Goal: Task Accomplishment & Management: Use online tool/utility

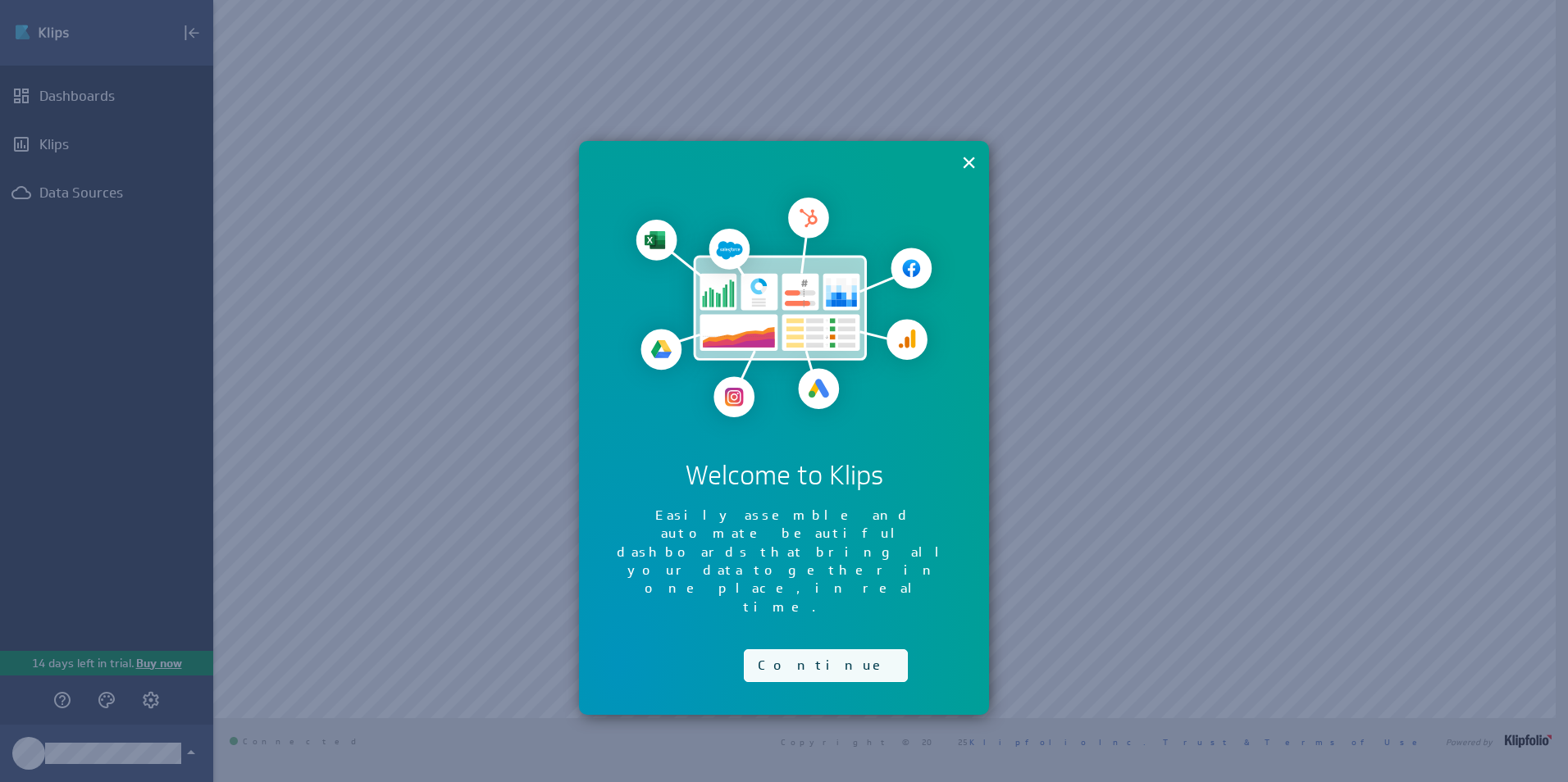
click at [795, 649] on button "Continue" at bounding box center [825, 665] width 164 height 33
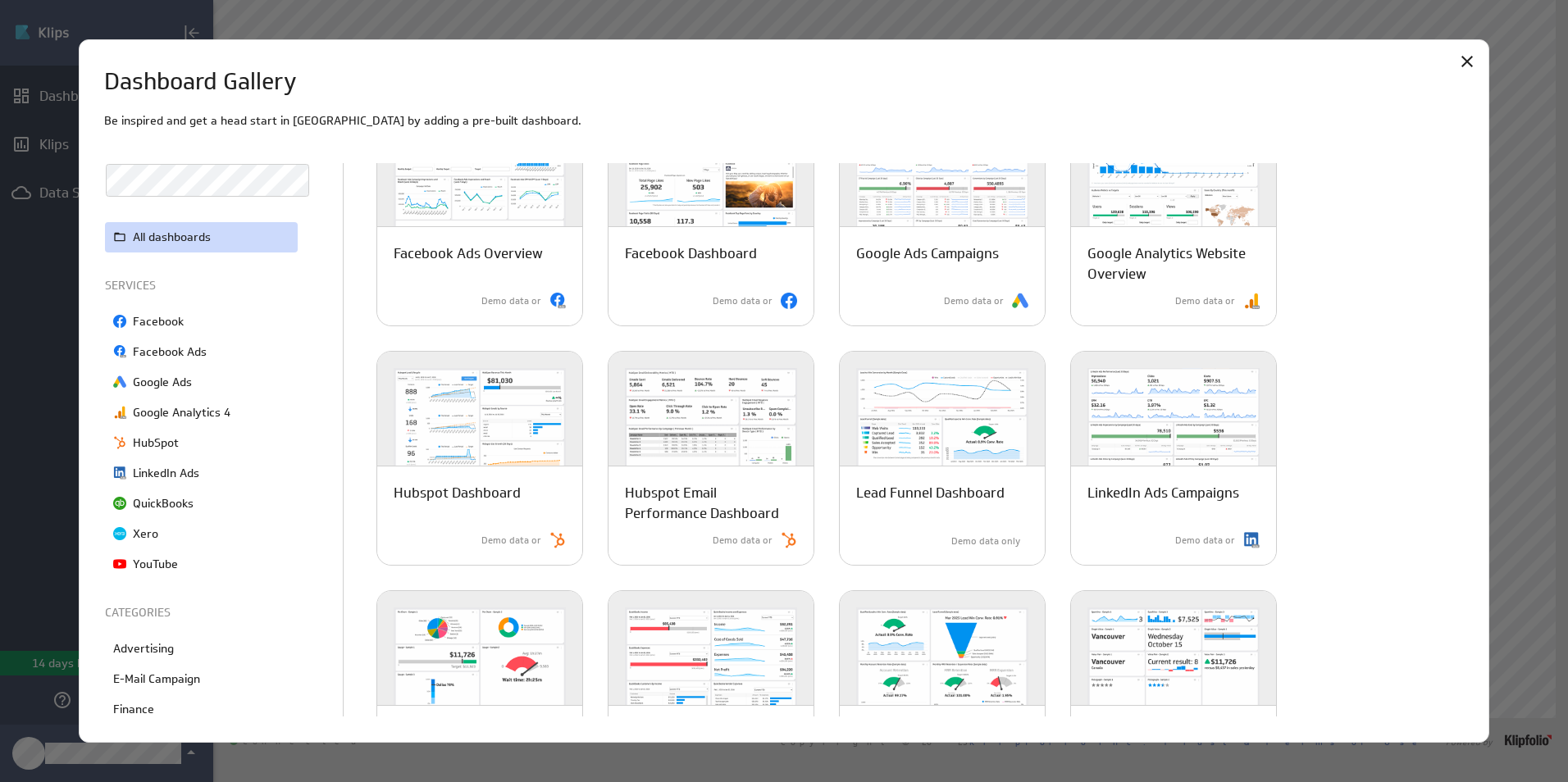
scroll to position [13, 0]
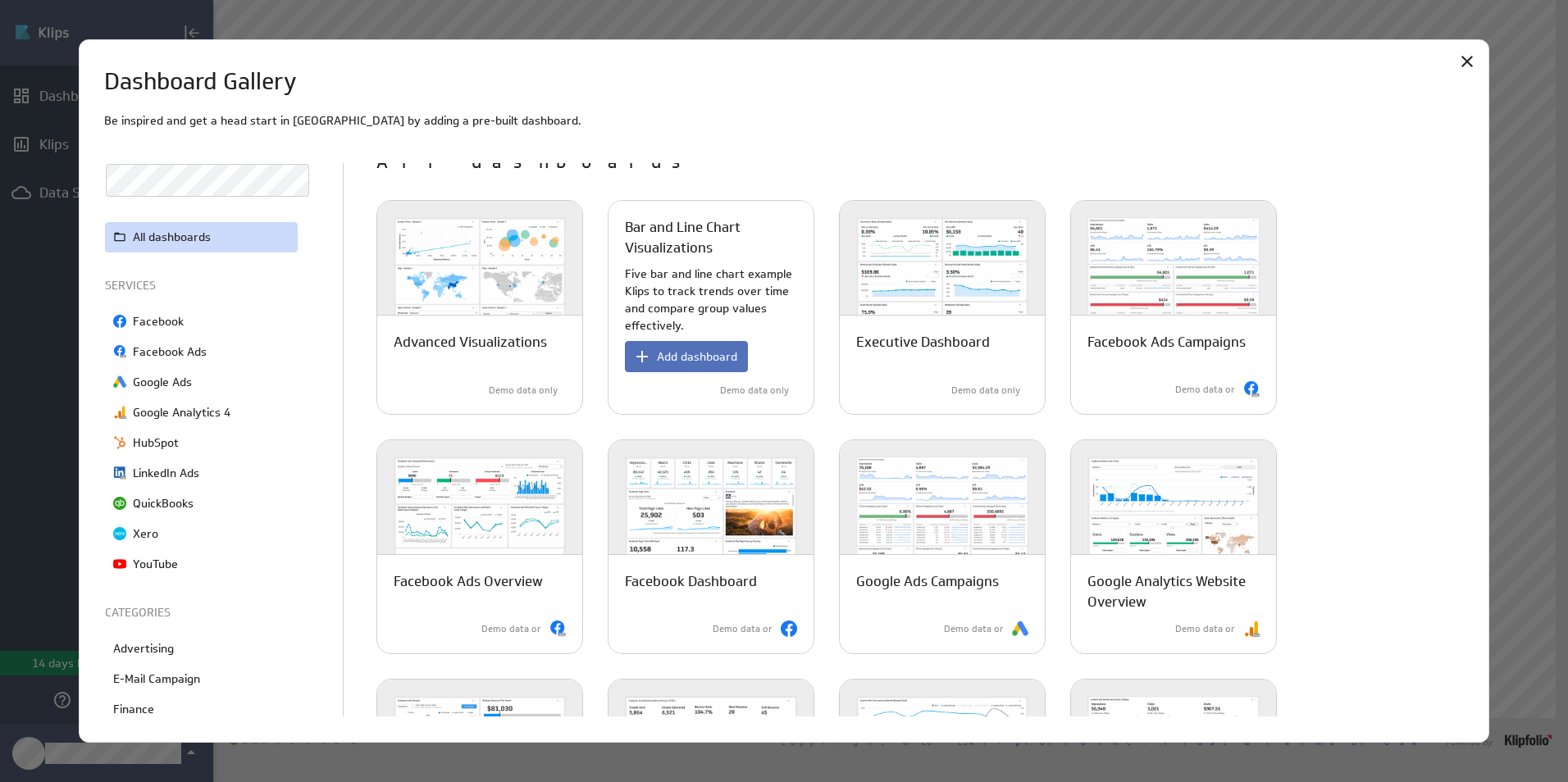
click at [736, 276] on p "Five bar and line chart example Klips to track trends over time and compare gro…" at bounding box center [710, 299] width 172 height 69
click at [698, 343] on button "Add dashboard" at bounding box center [687, 356] width 123 height 31
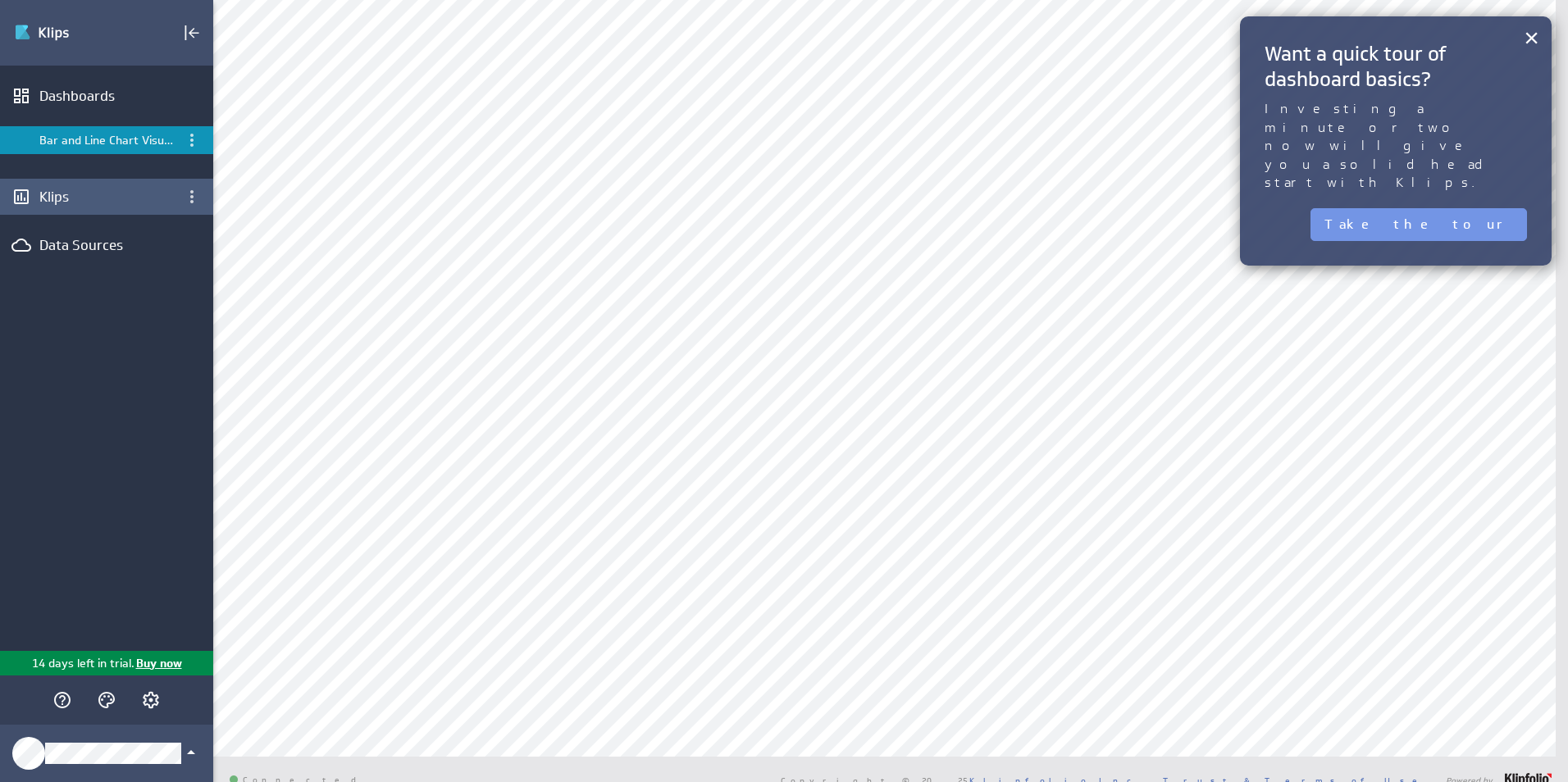
click at [129, 204] on div "Klips" at bounding box center [106, 197] width 134 height 18
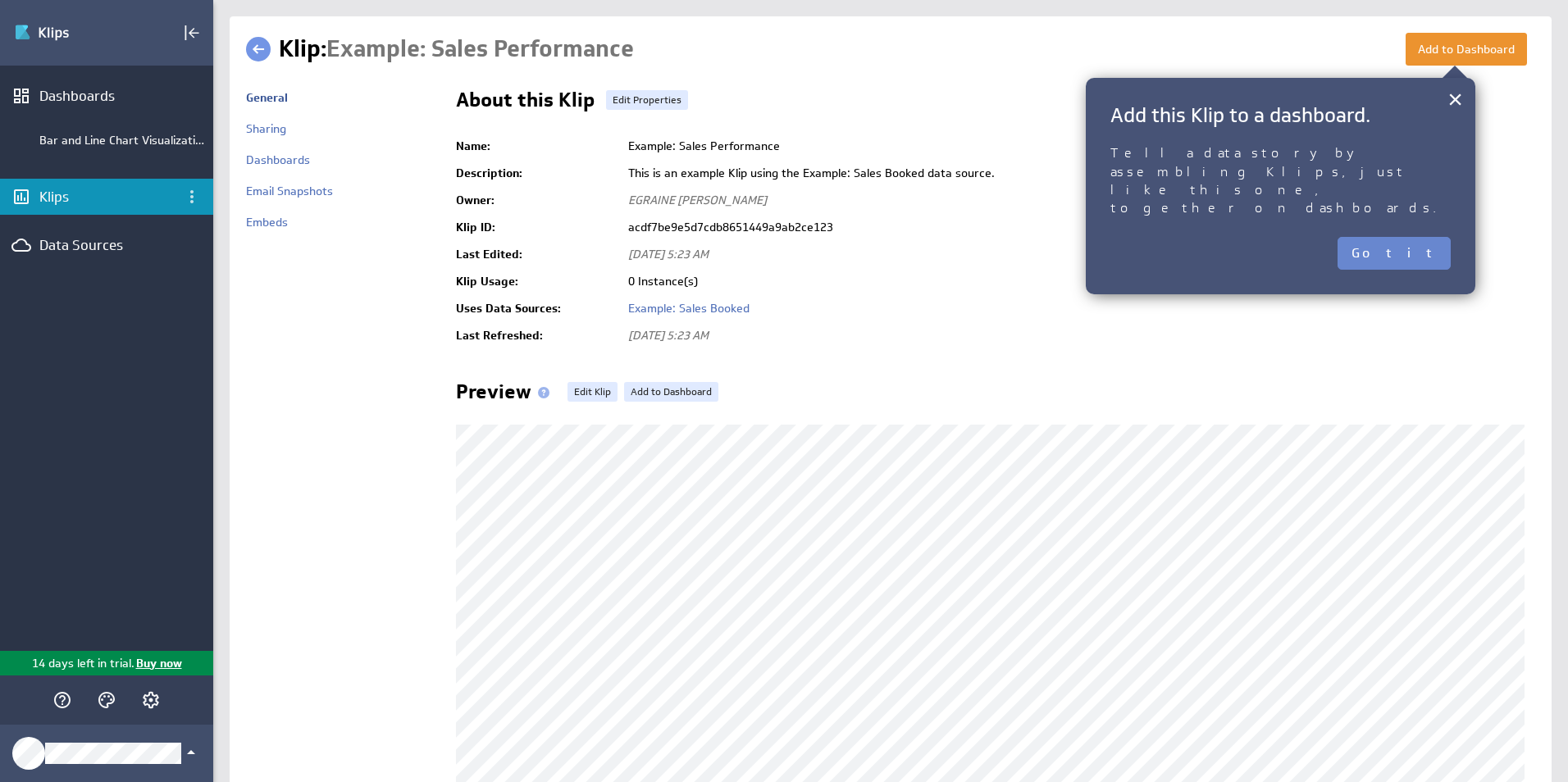
click at [1433, 236] on button "Got it" at bounding box center [1394, 252] width 113 height 33
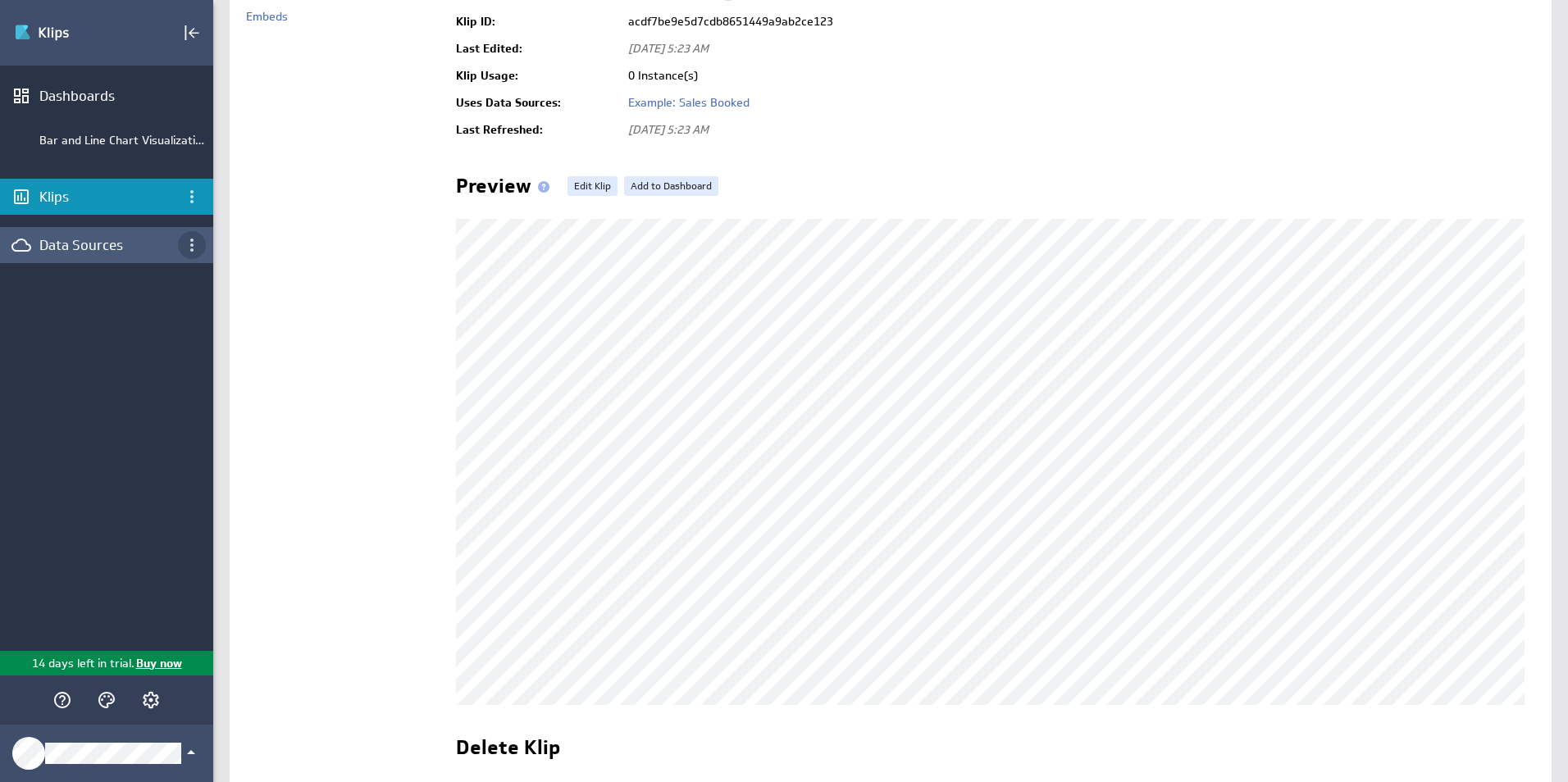
scroll to position [82, 0]
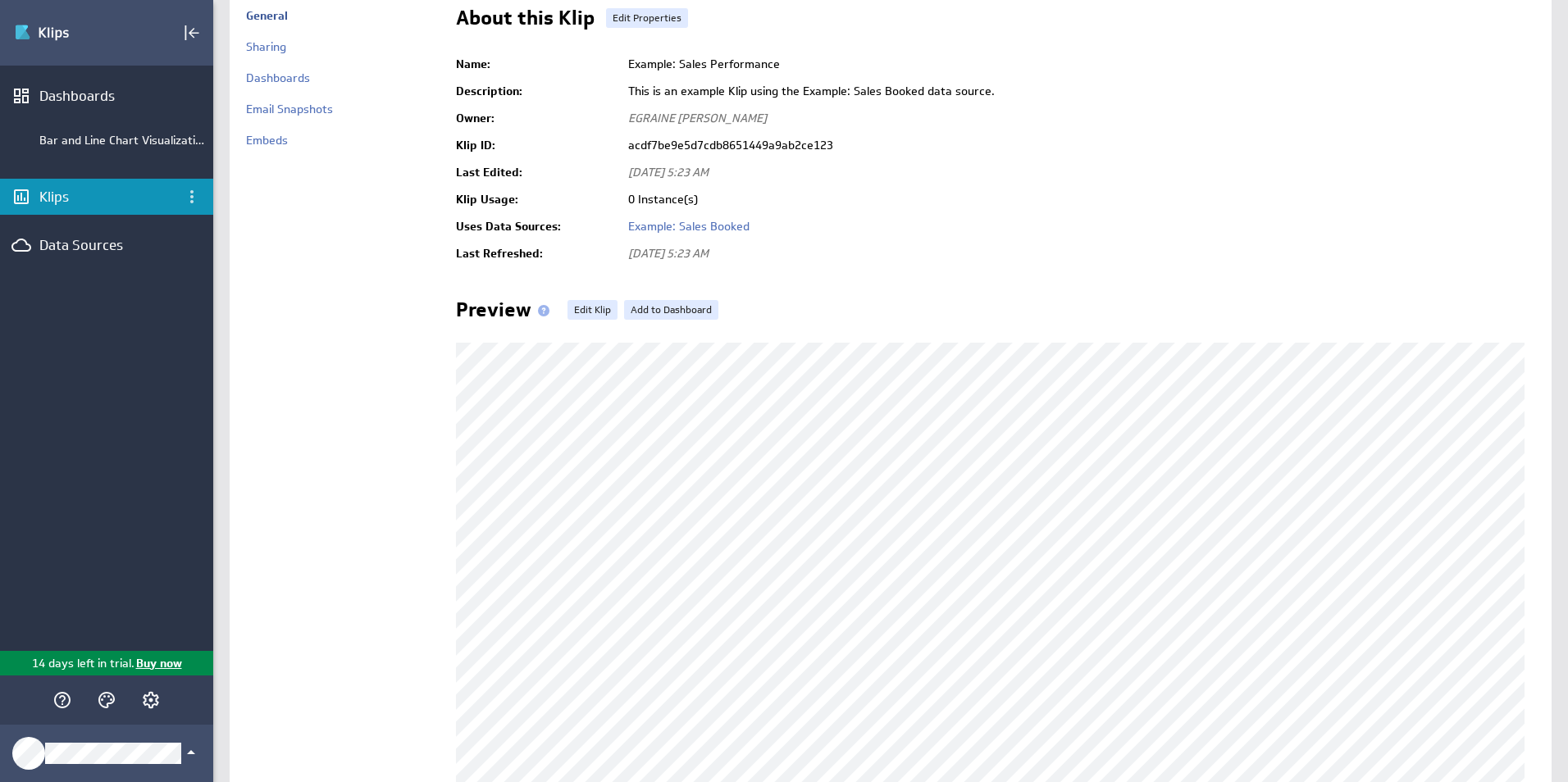
click at [83, 195] on div "Klips" at bounding box center [106, 197] width 134 height 18
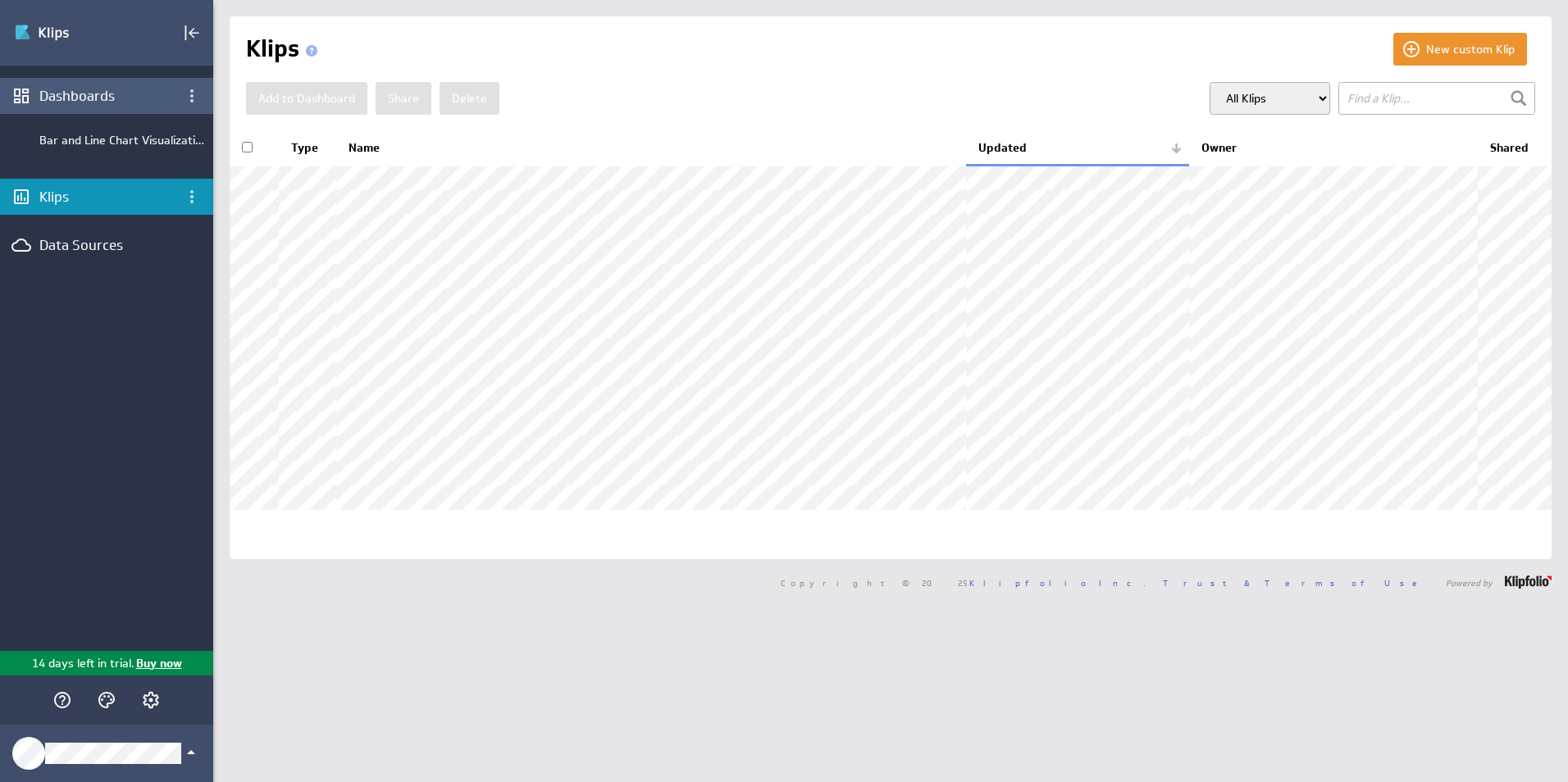
click at [79, 93] on div "Dashboards" at bounding box center [106, 95] width 134 height 18
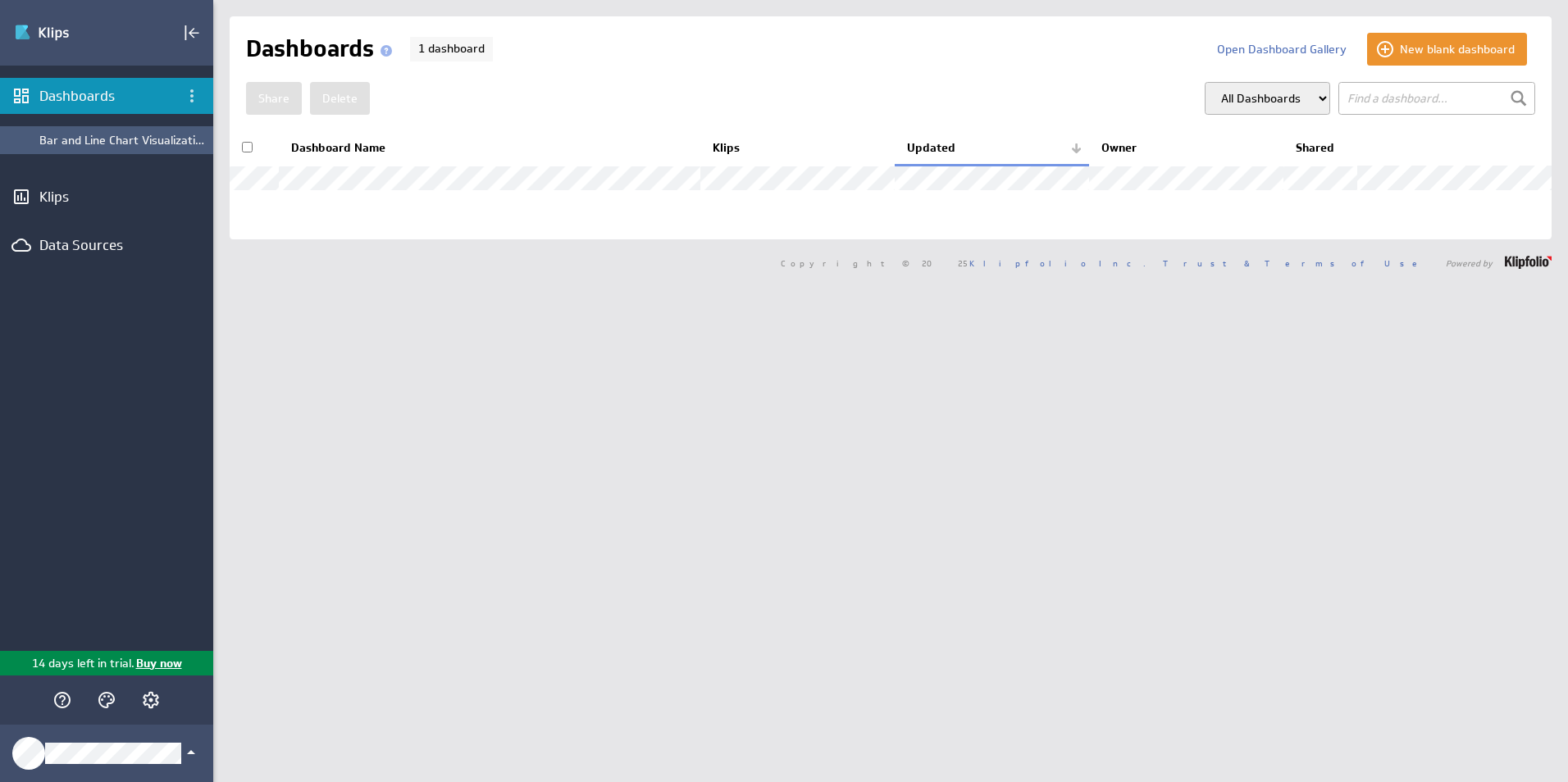
click at [166, 147] on div "Bar and Line Chart Visualizations" at bounding box center [122, 140] width 166 height 15
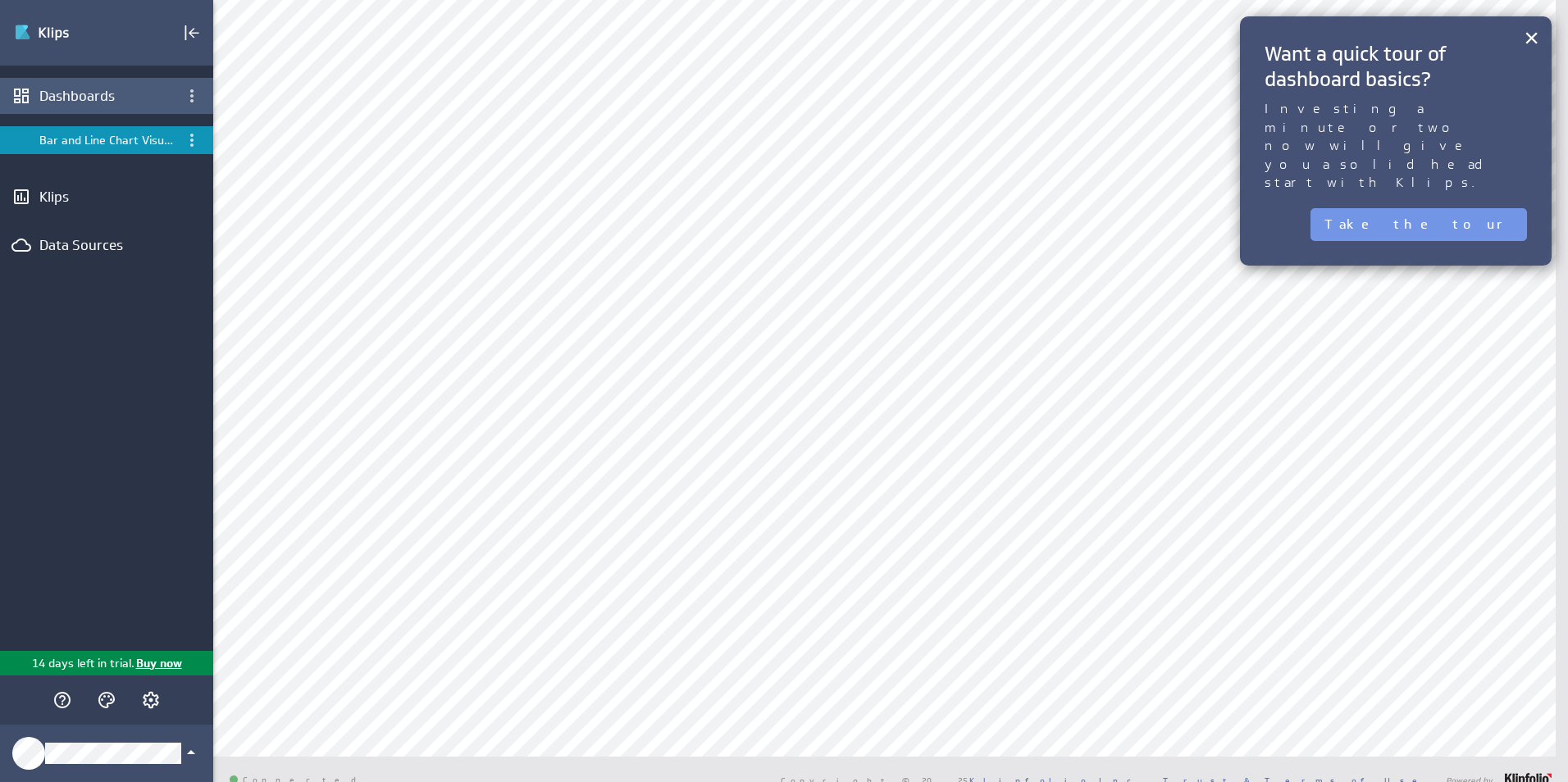
click at [52, 100] on div "Dashboards" at bounding box center [106, 95] width 134 height 18
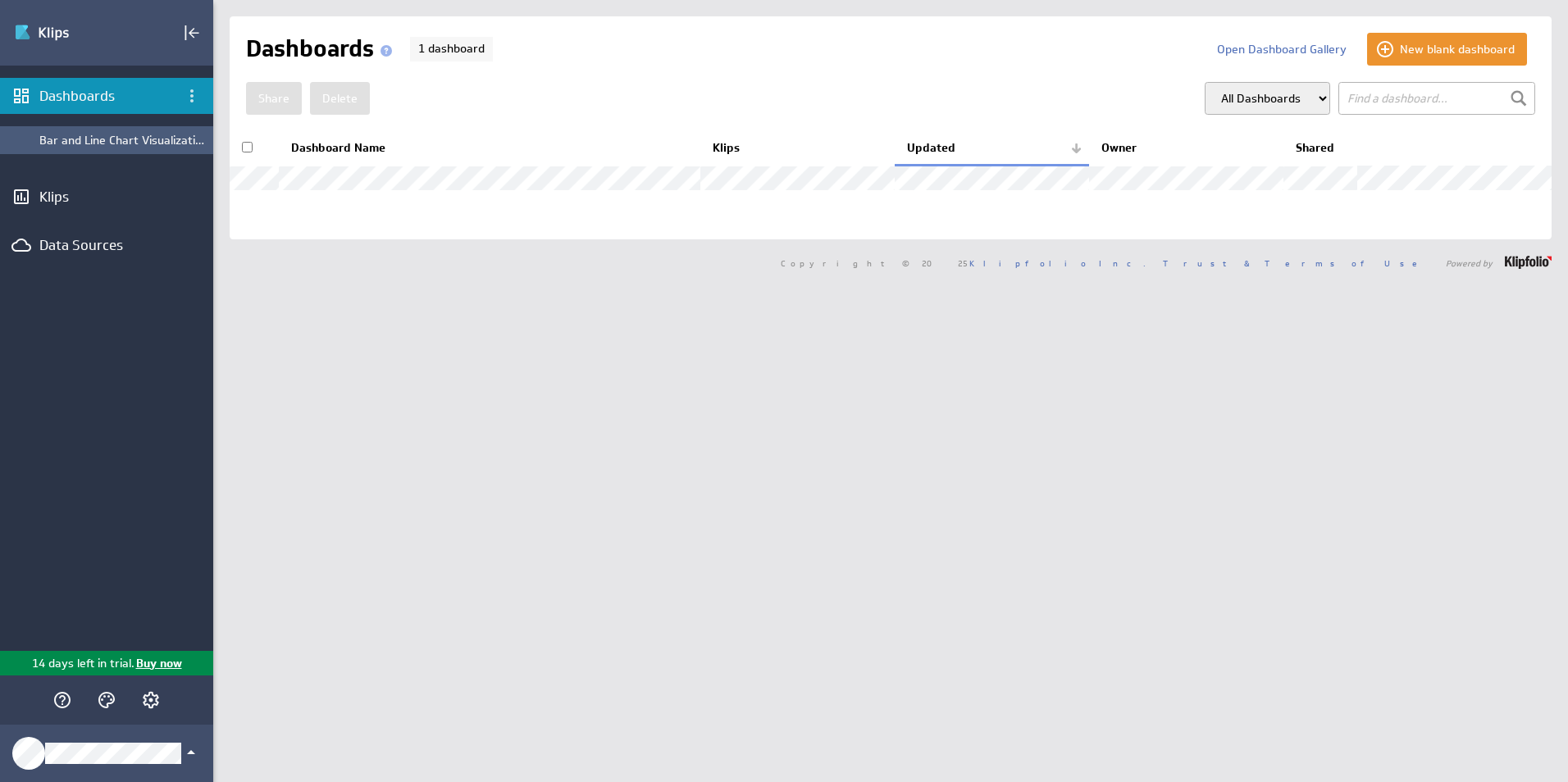
click at [129, 137] on div "Bar and Line Chart Visualizations" at bounding box center [122, 140] width 166 height 15
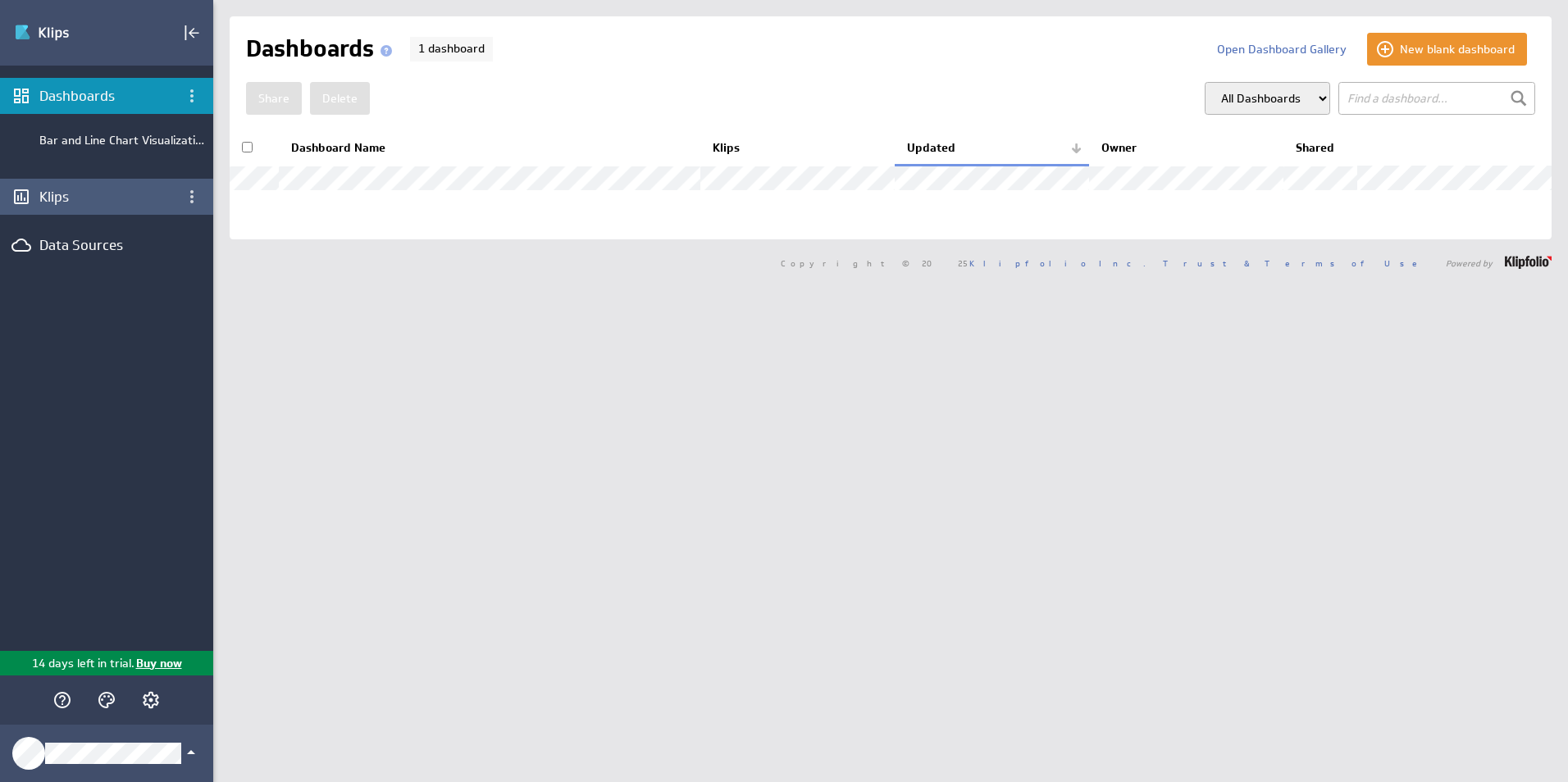
click at [73, 200] on div "Klips" at bounding box center [106, 197] width 134 height 18
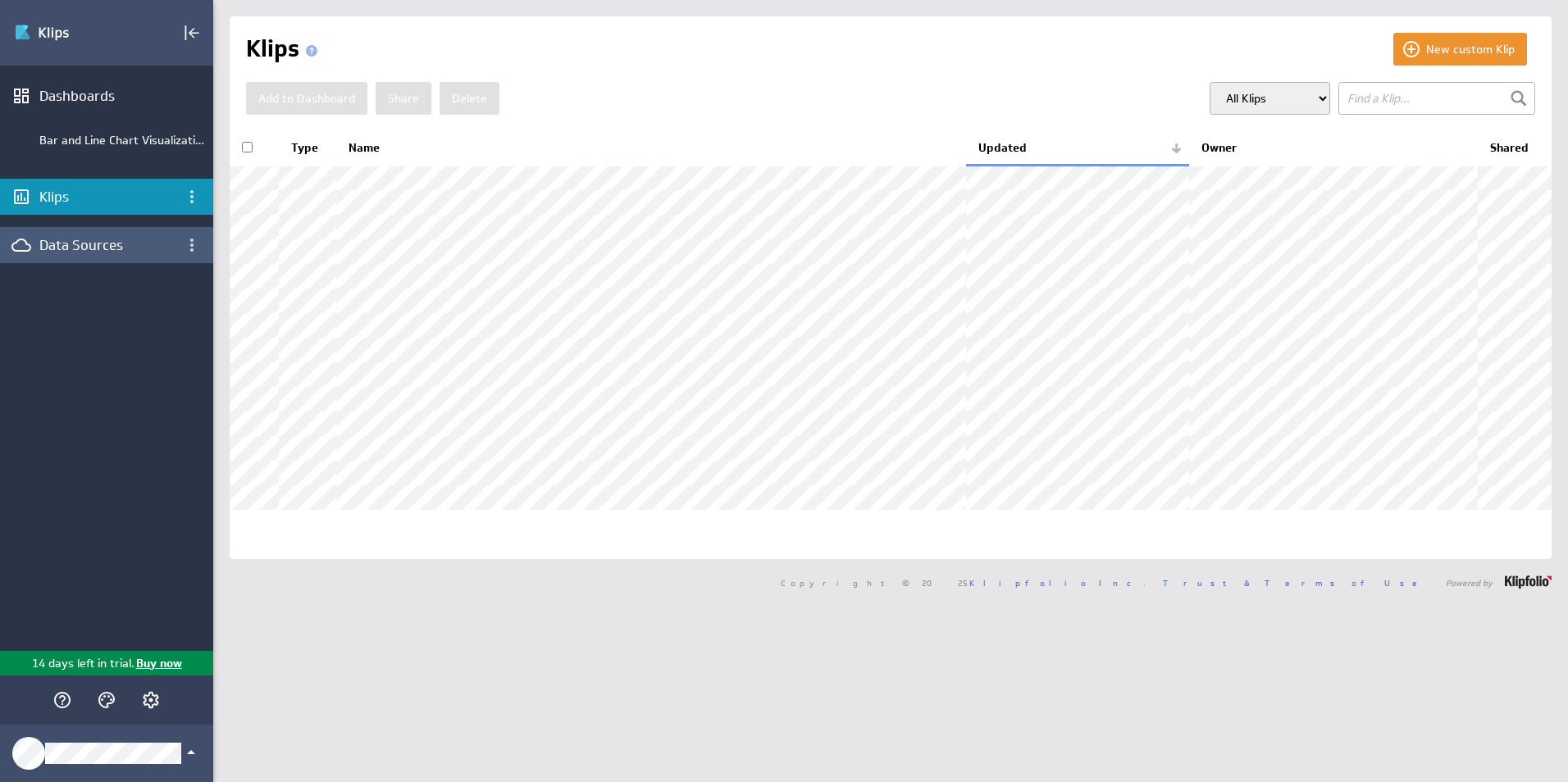
click at [78, 238] on div "Data Sources" at bounding box center [106, 245] width 134 height 18
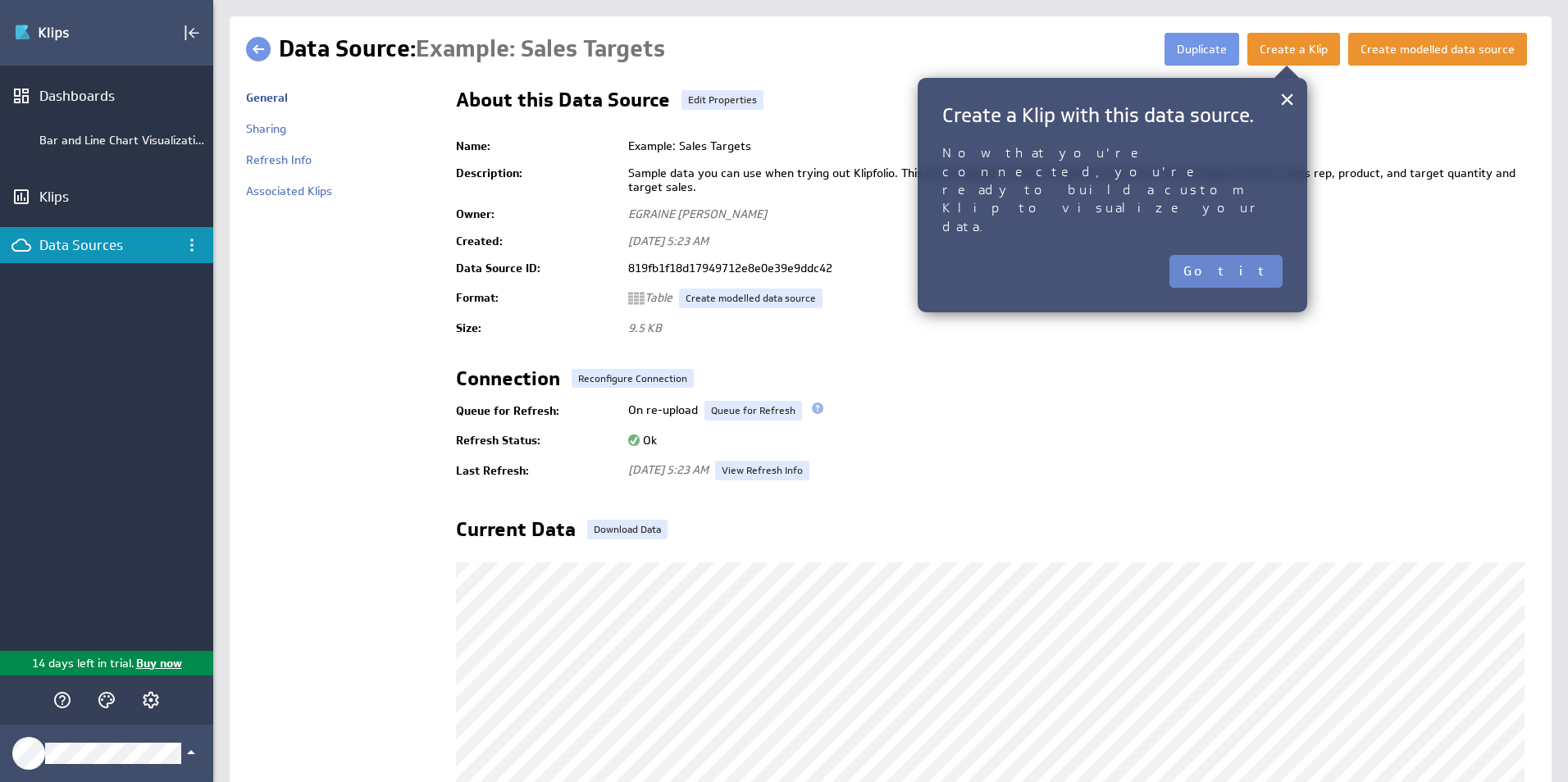
click at [1239, 255] on button "Got it" at bounding box center [1226, 271] width 113 height 33
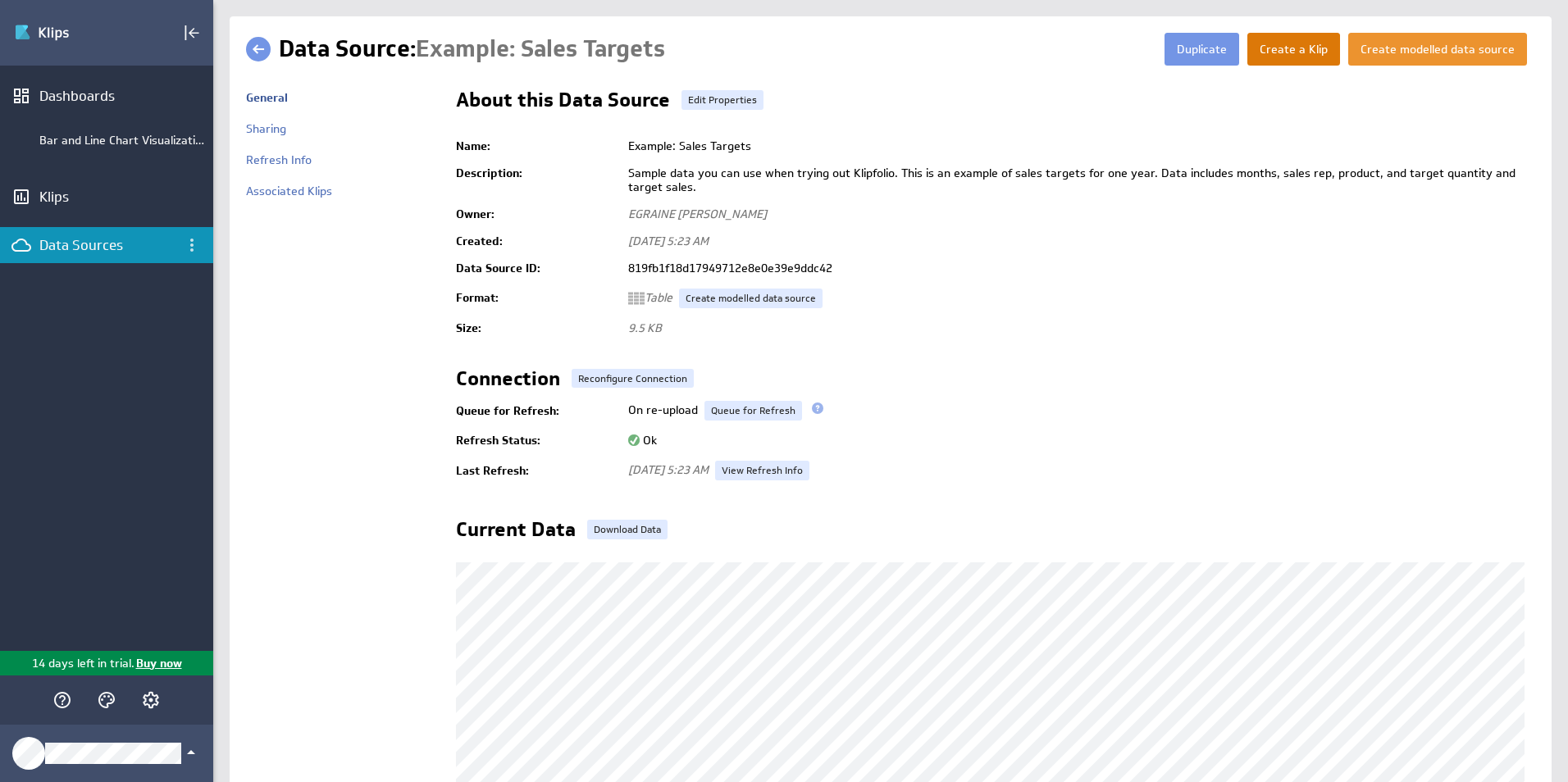
click at [1308, 45] on button "Create a Klip" at bounding box center [1293, 49] width 92 height 33
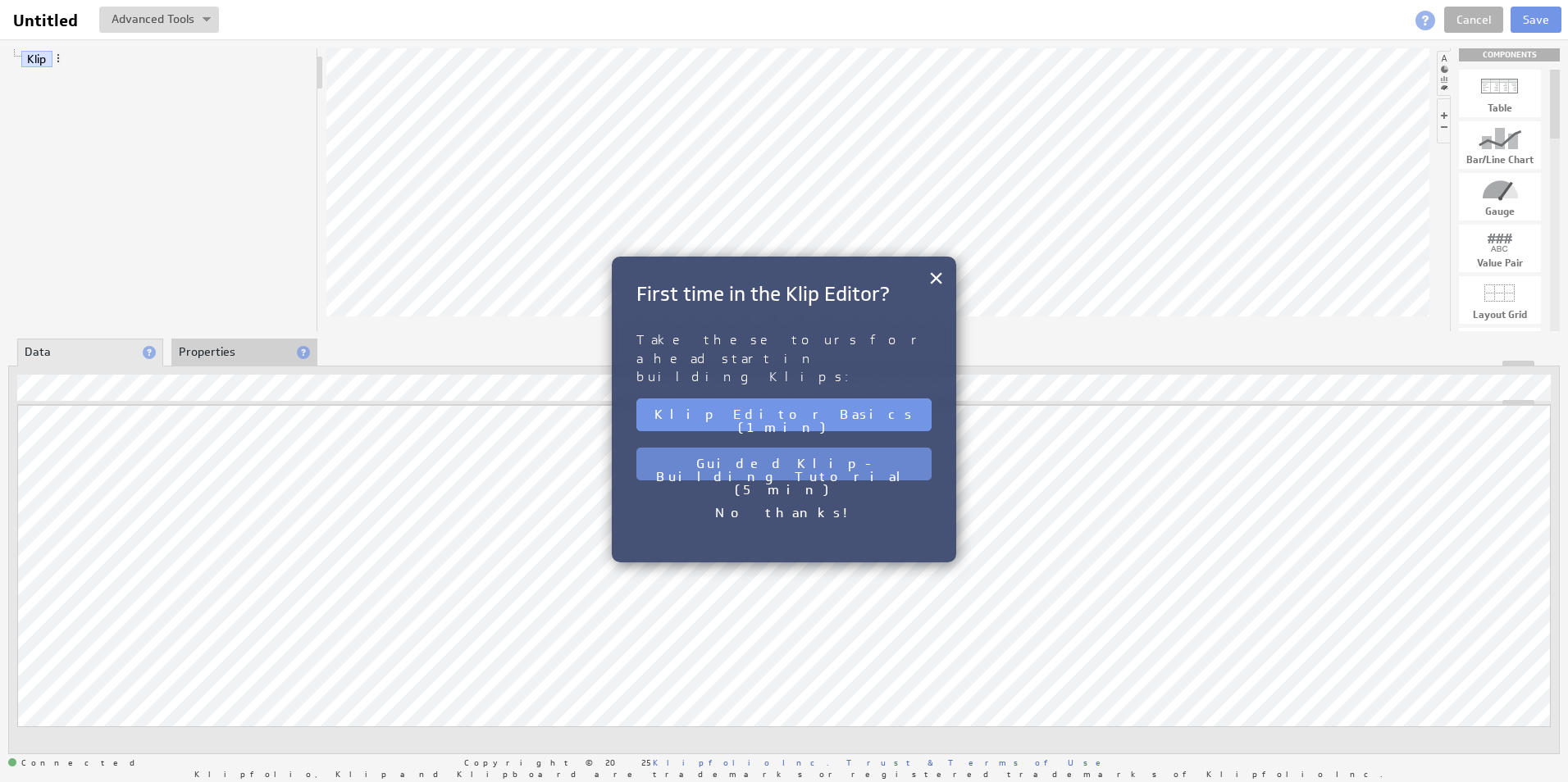
click at [805, 448] on button "Guided Klip-Building Tutorial (5 min)" at bounding box center [783, 464] width 295 height 33
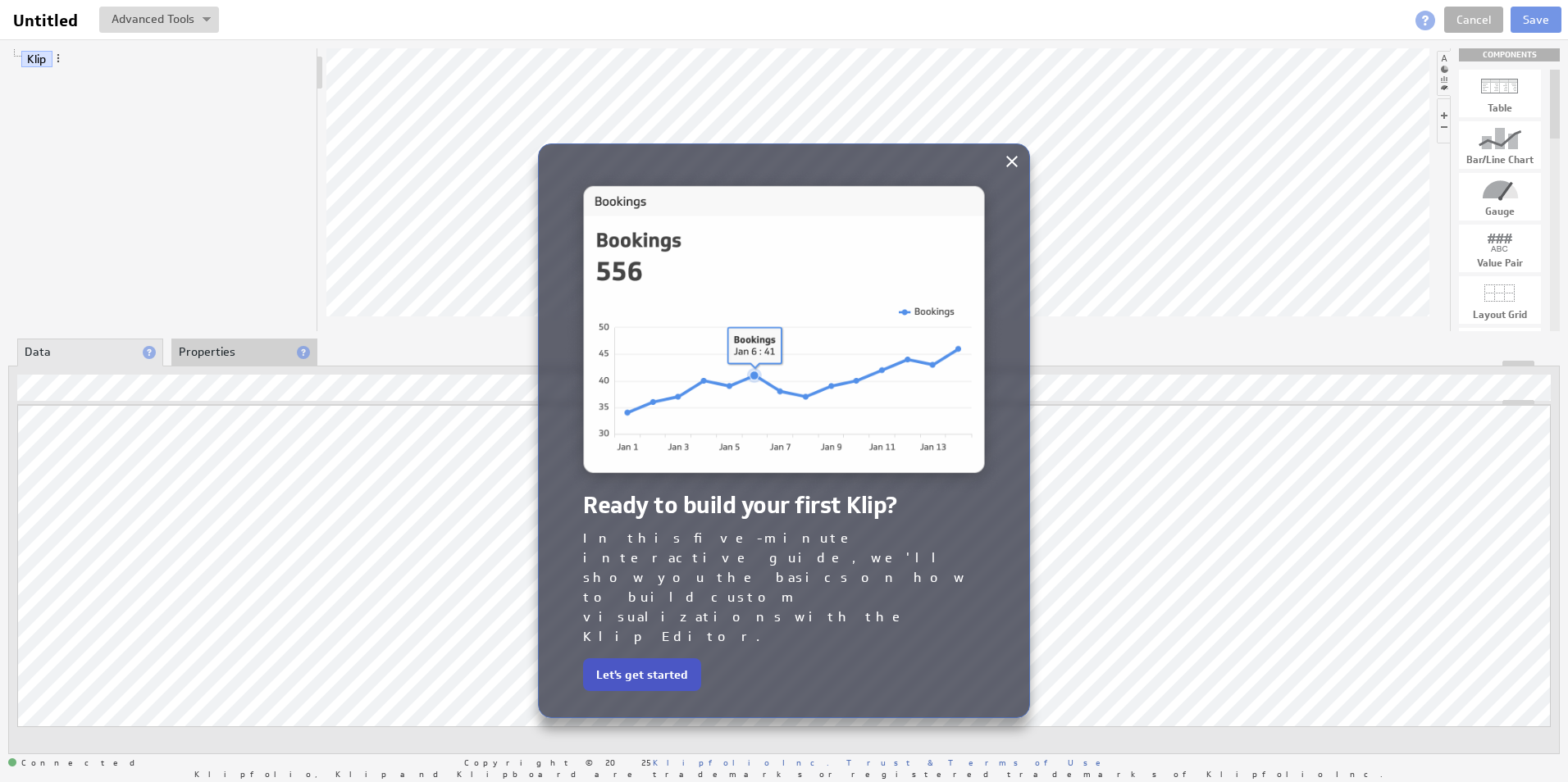
click at [673, 659] on button "Let's get started" at bounding box center [642, 675] width 118 height 33
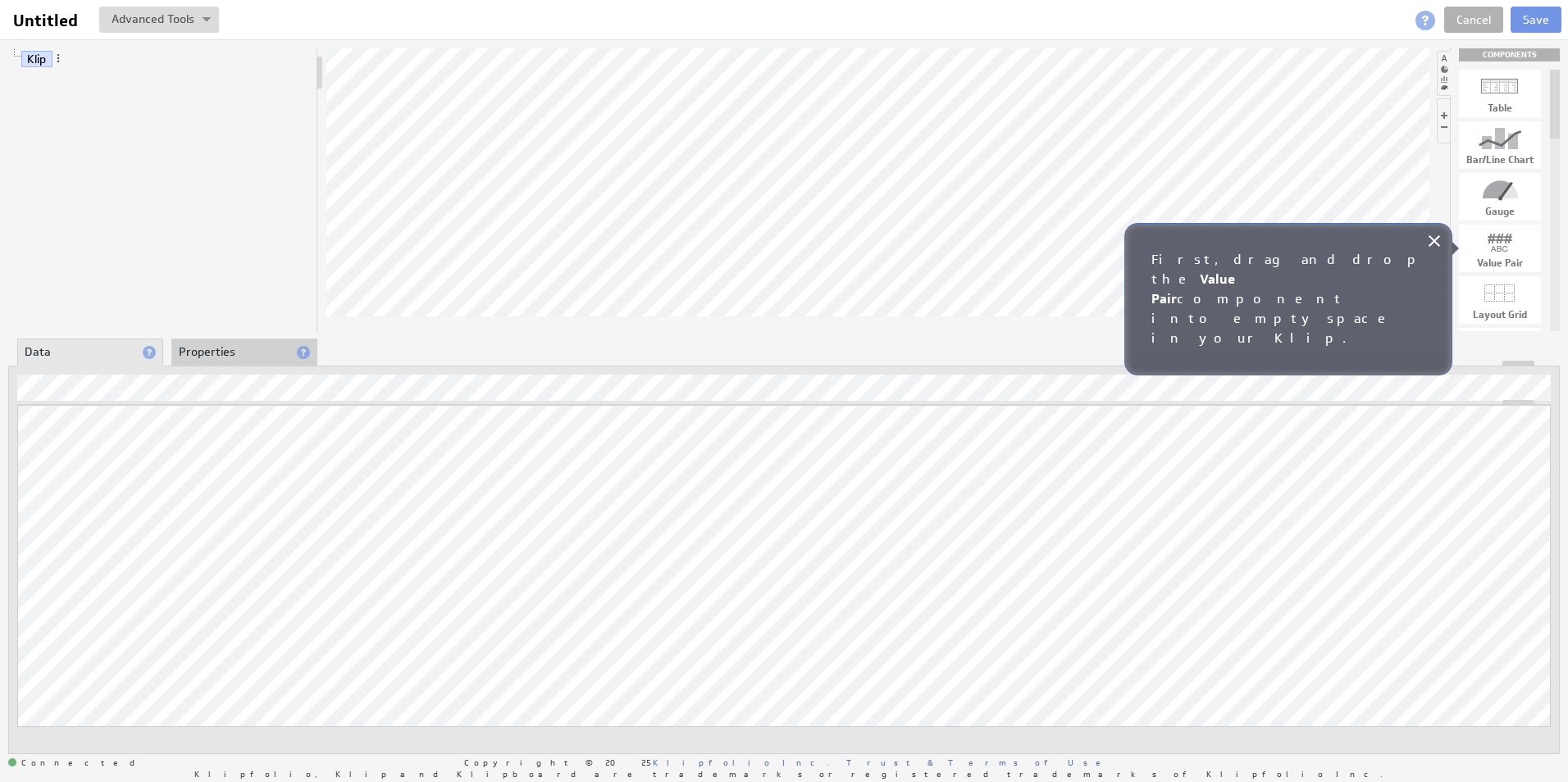
click at [1488, 251] on div at bounding box center [1499, 241] width 82 height 26
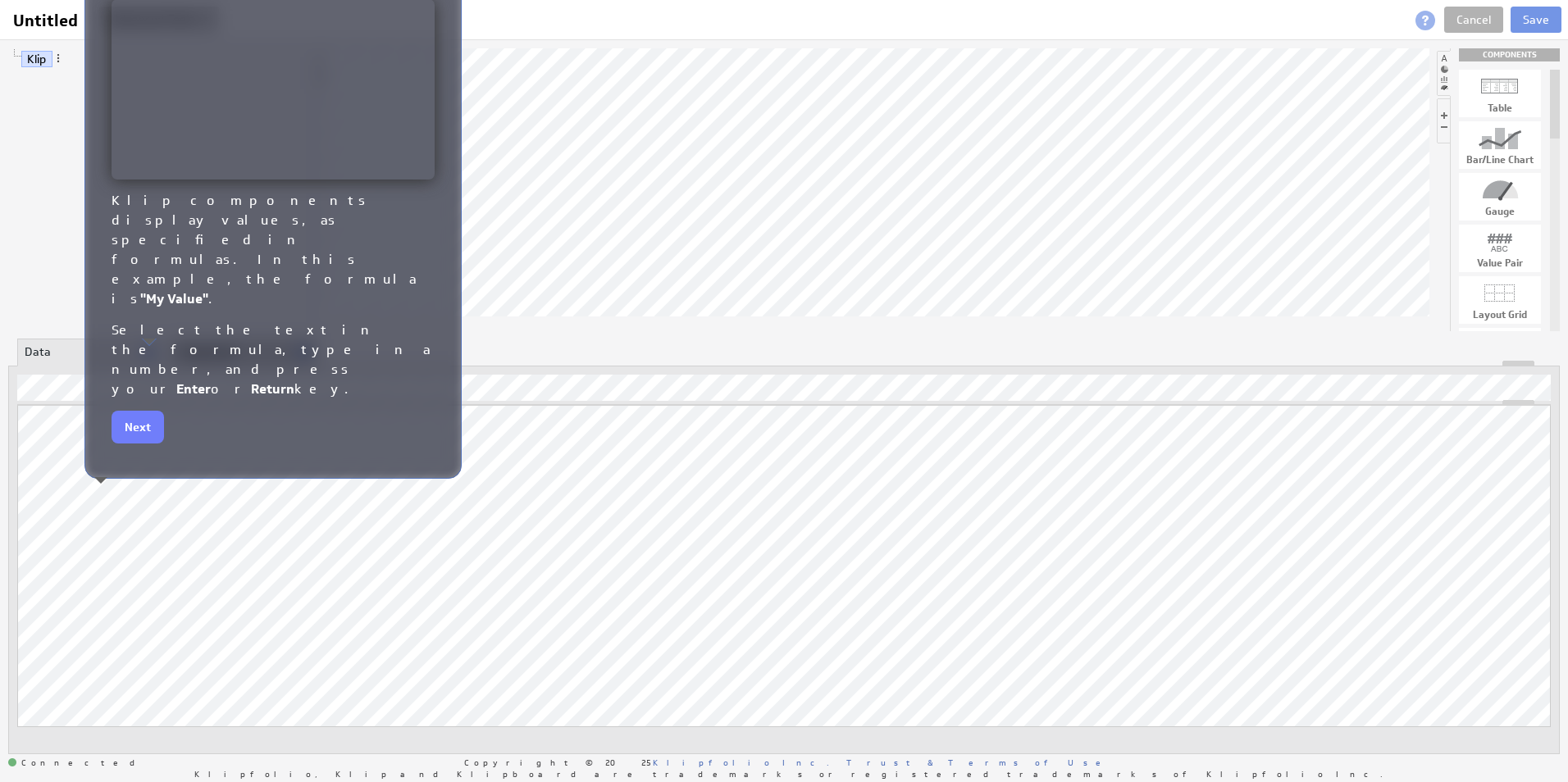
click at [1497, 255] on div "Value Pair" at bounding box center [1499, 248] width 82 height 48
click at [138, 410] on button "Next" at bounding box center [137, 426] width 53 height 33
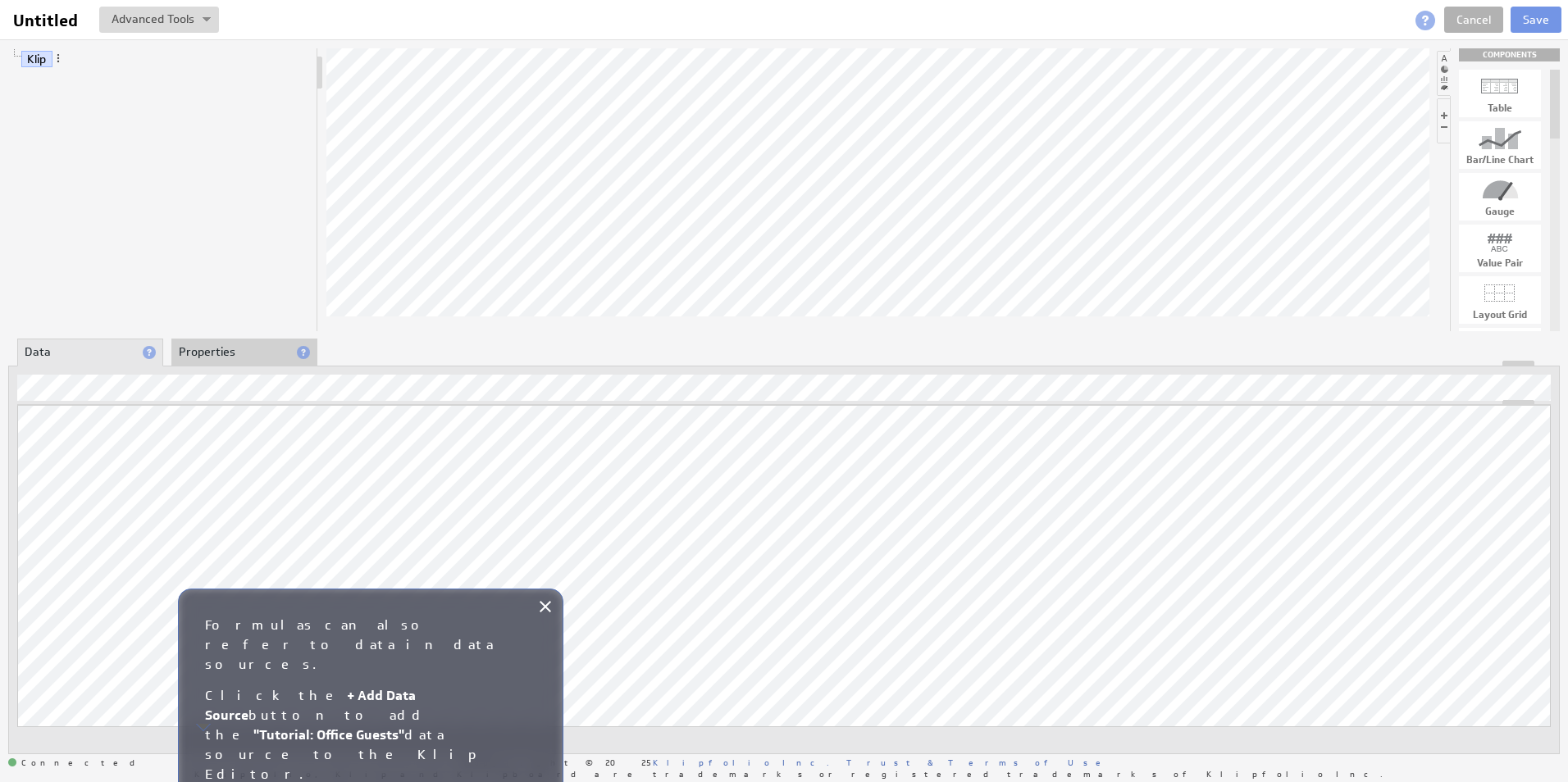
click at [251, 341] on li "Properties" at bounding box center [243, 353] width 146 height 28
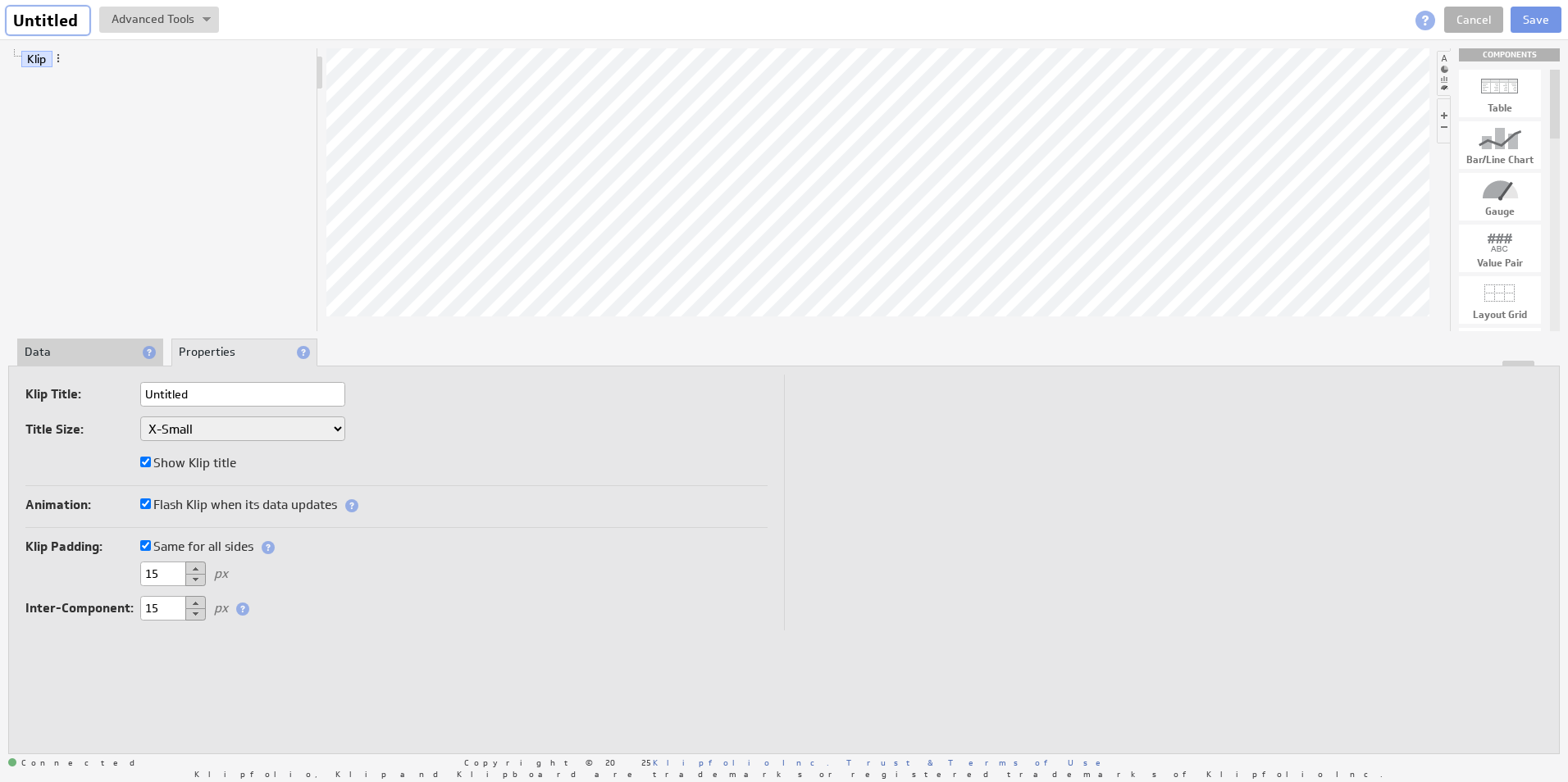
click at [31, 19] on input "Untitled" at bounding box center [48, 21] width 82 height 28
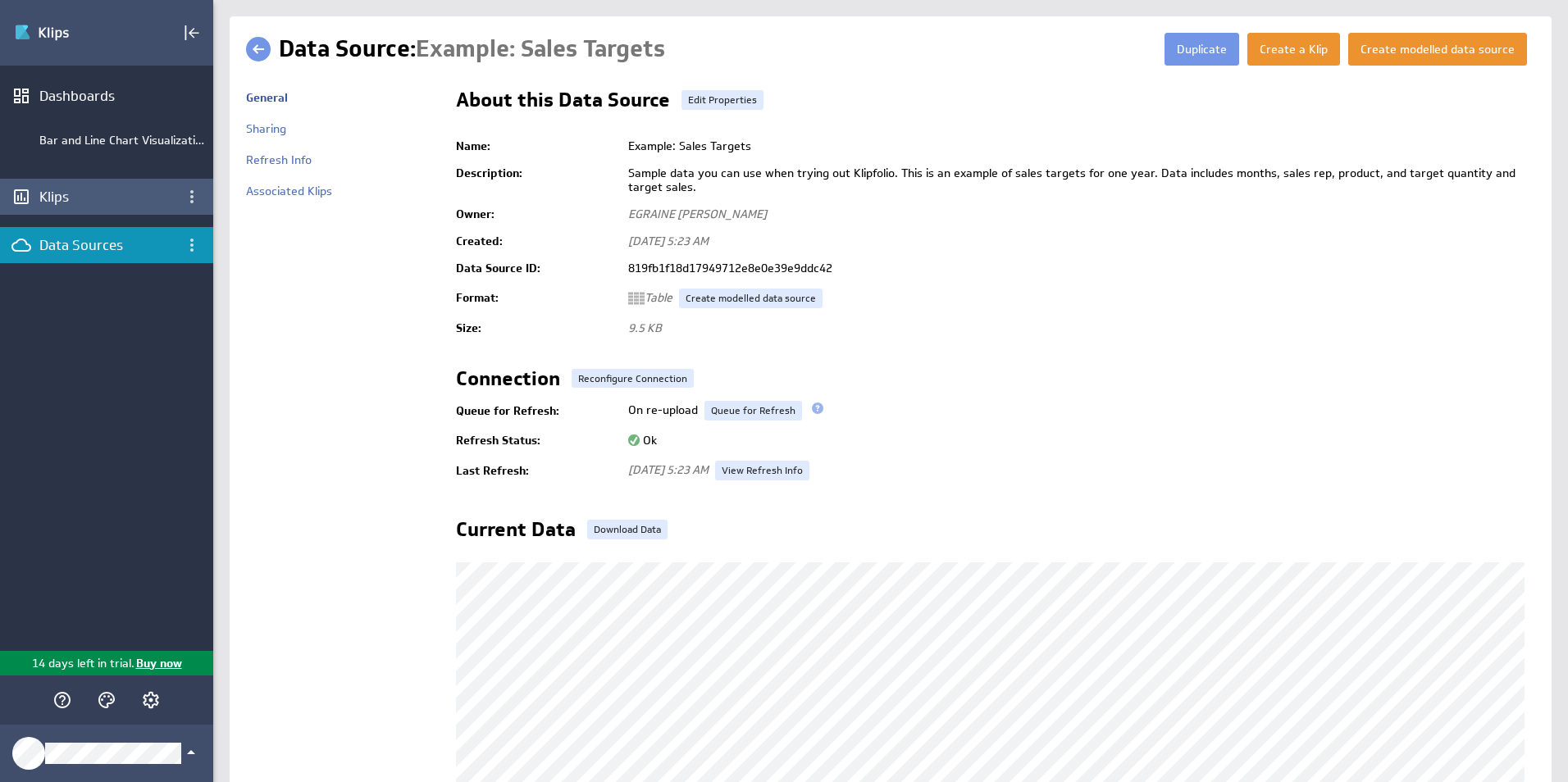
click at [40, 187] on div "Klips" at bounding box center [106, 197] width 214 height 36
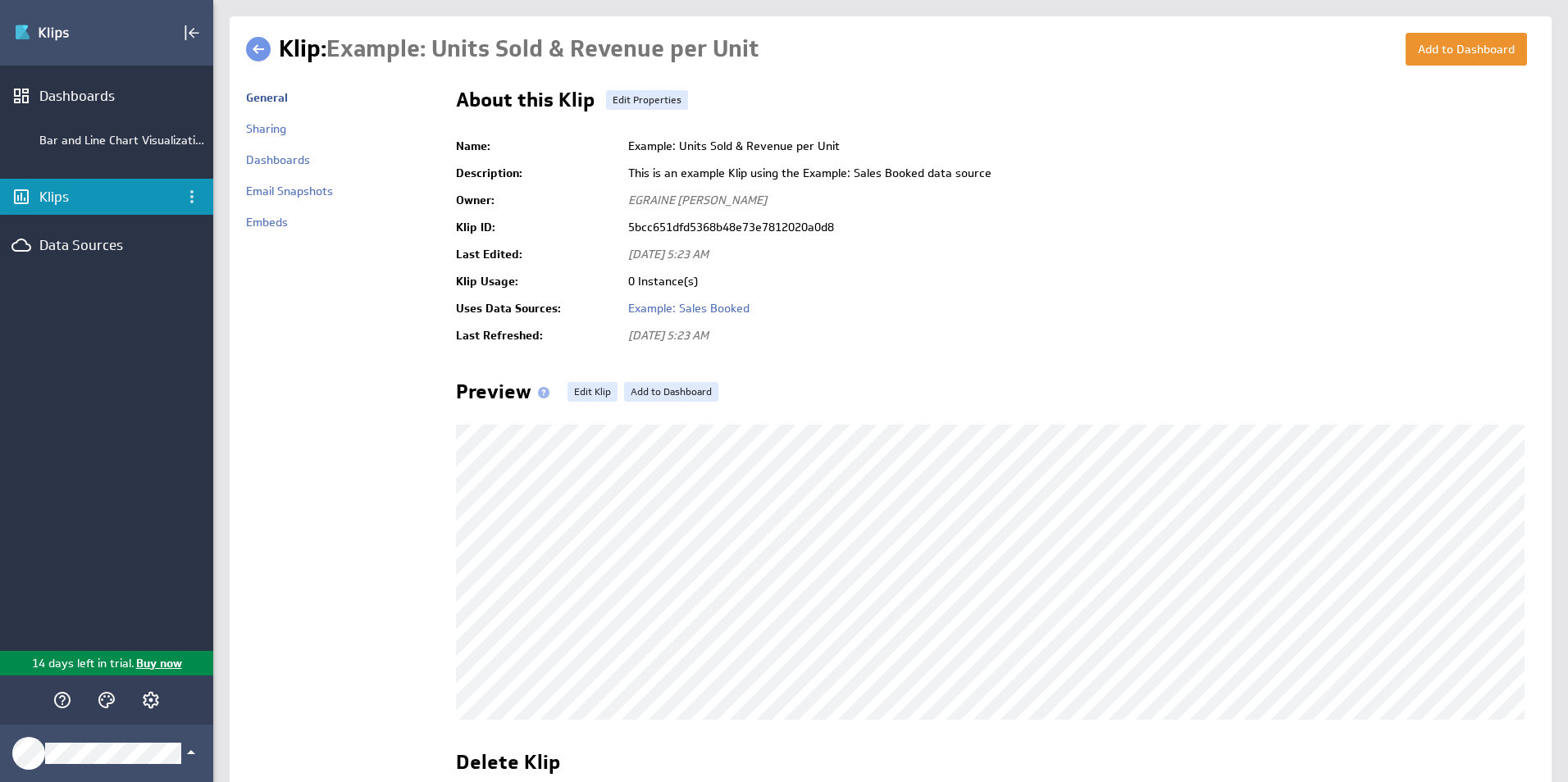
click at [132, 192] on div "Klips" at bounding box center [106, 197] width 134 height 18
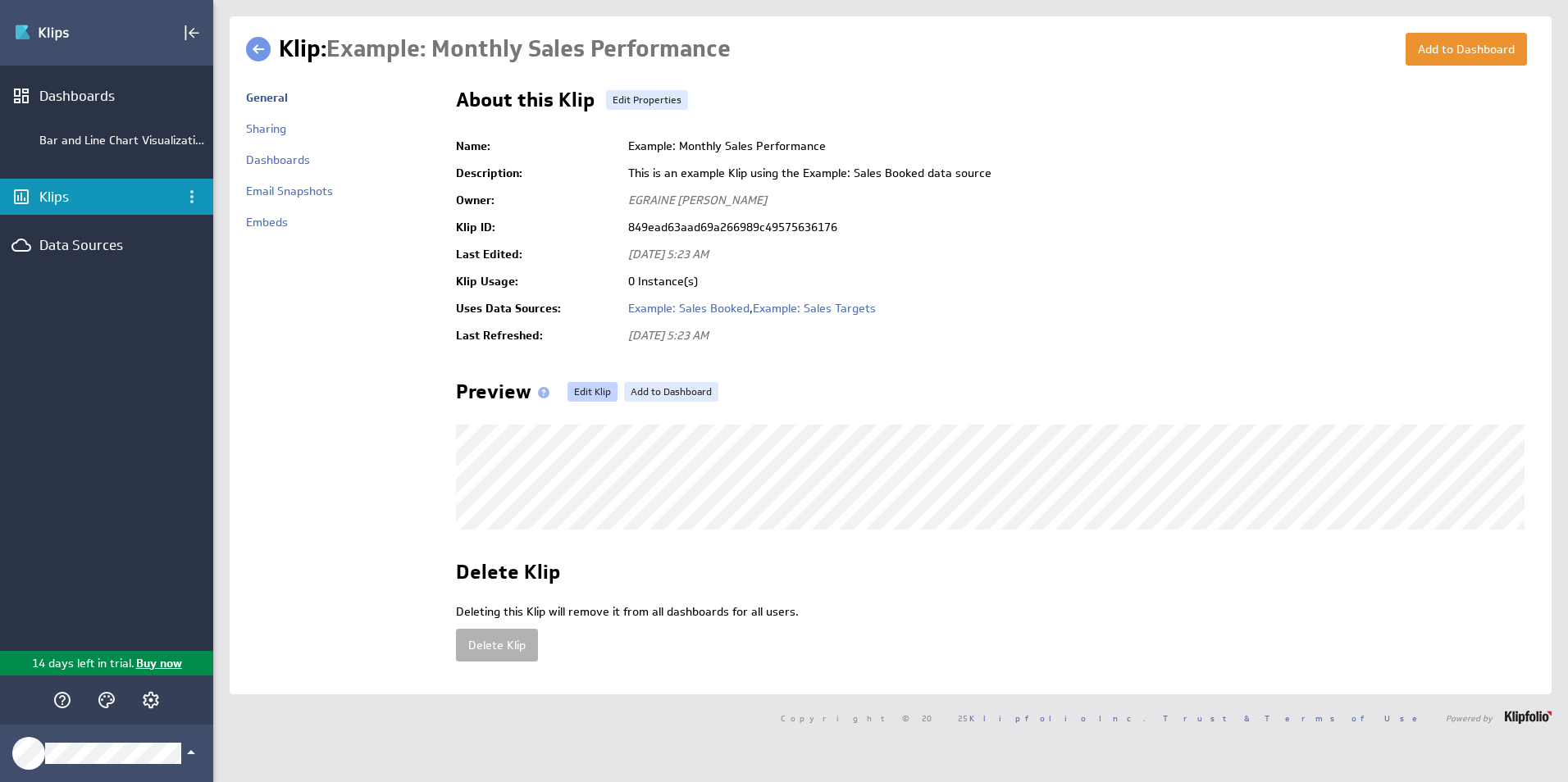
click at [594, 392] on link "Edit Klip" at bounding box center [592, 392] width 50 height 20
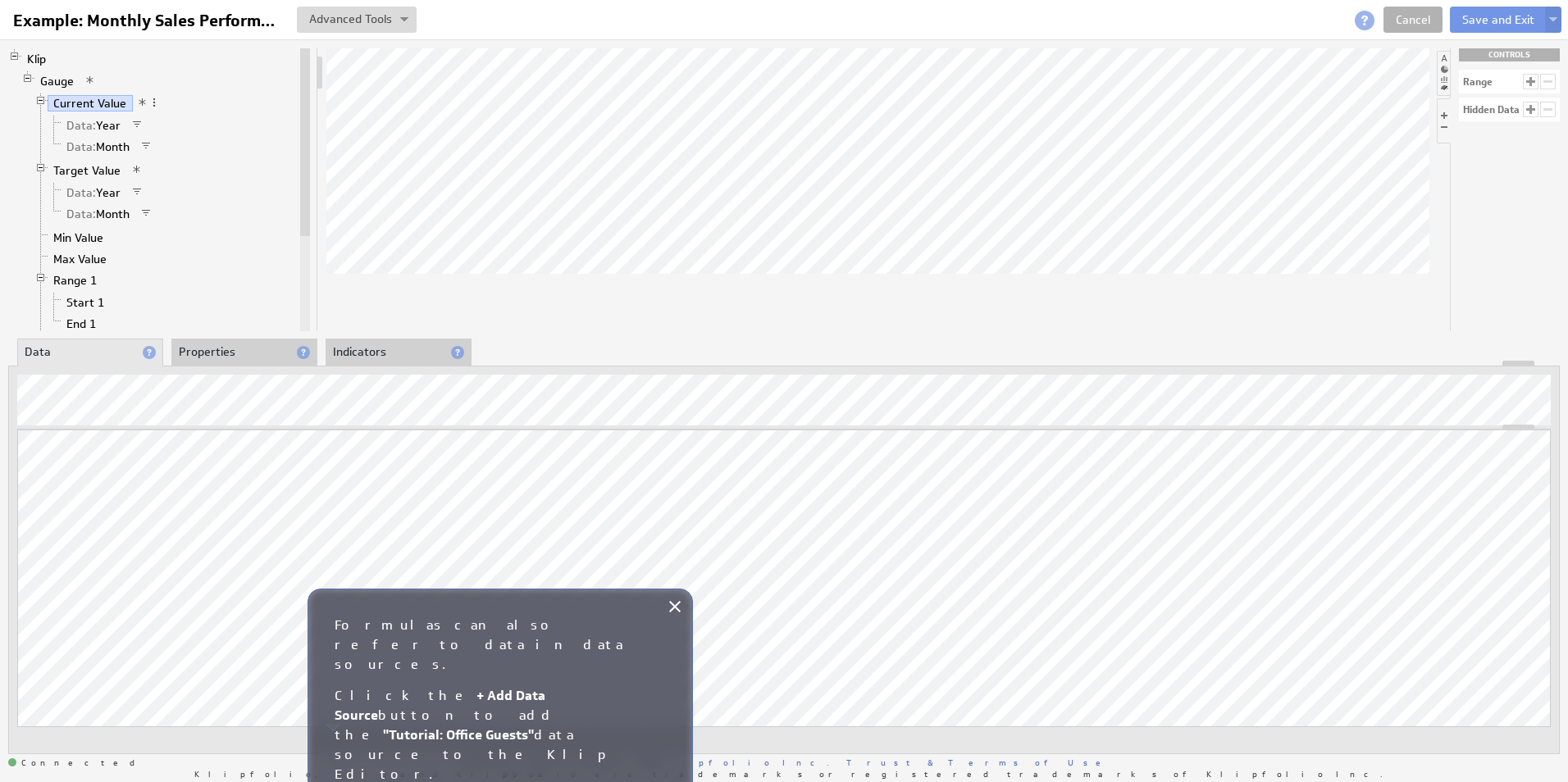
click at [561, 340] on div "Klip Gauge Current Value Data: Year Data: Month Target Value Data: Year Data: M…" at bounding box center [784, 401] width 1568 height 723
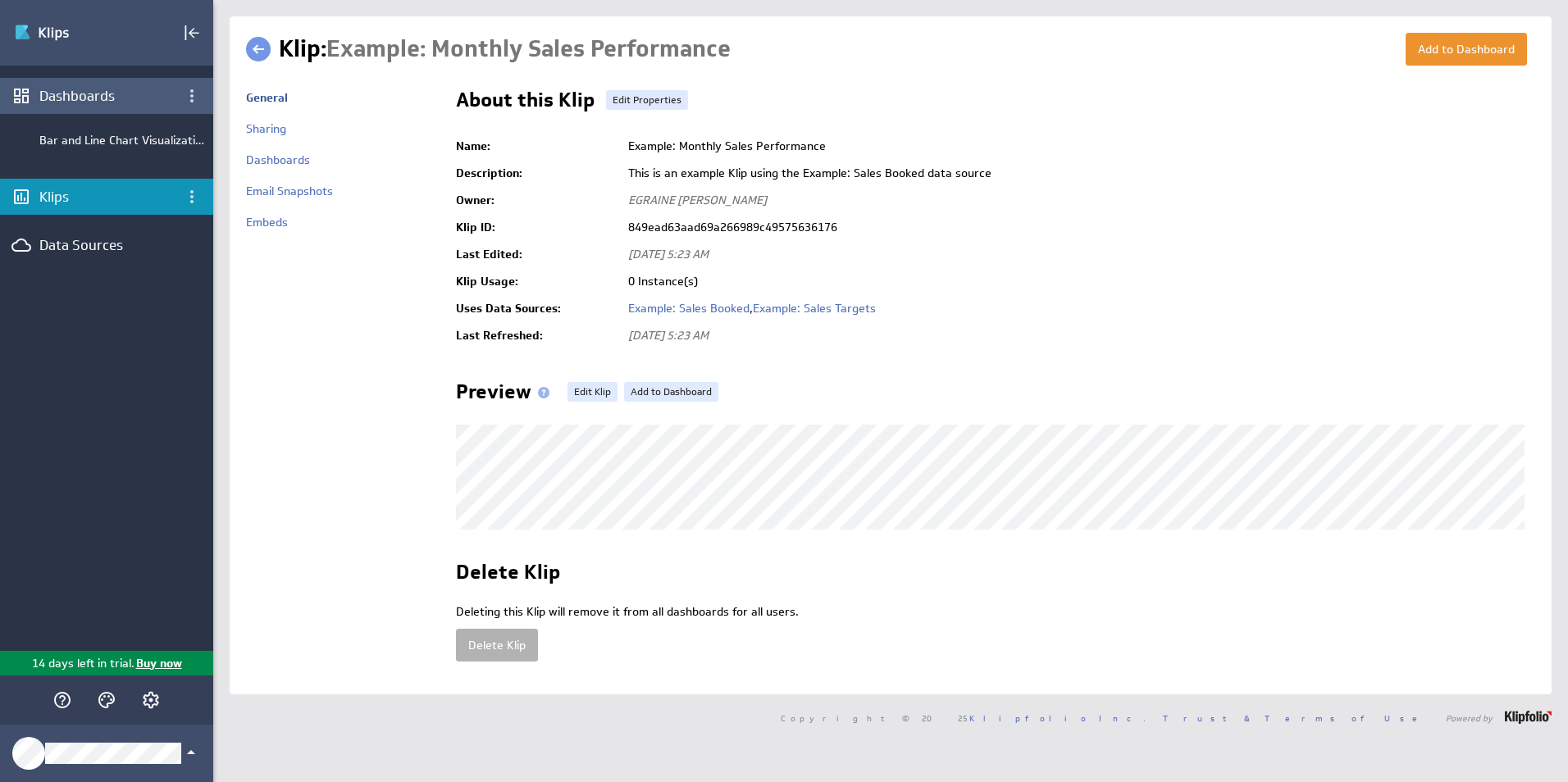
click at [91, 104] on div "Dashboards" at bounding box center [106, 95] width 134 height 18
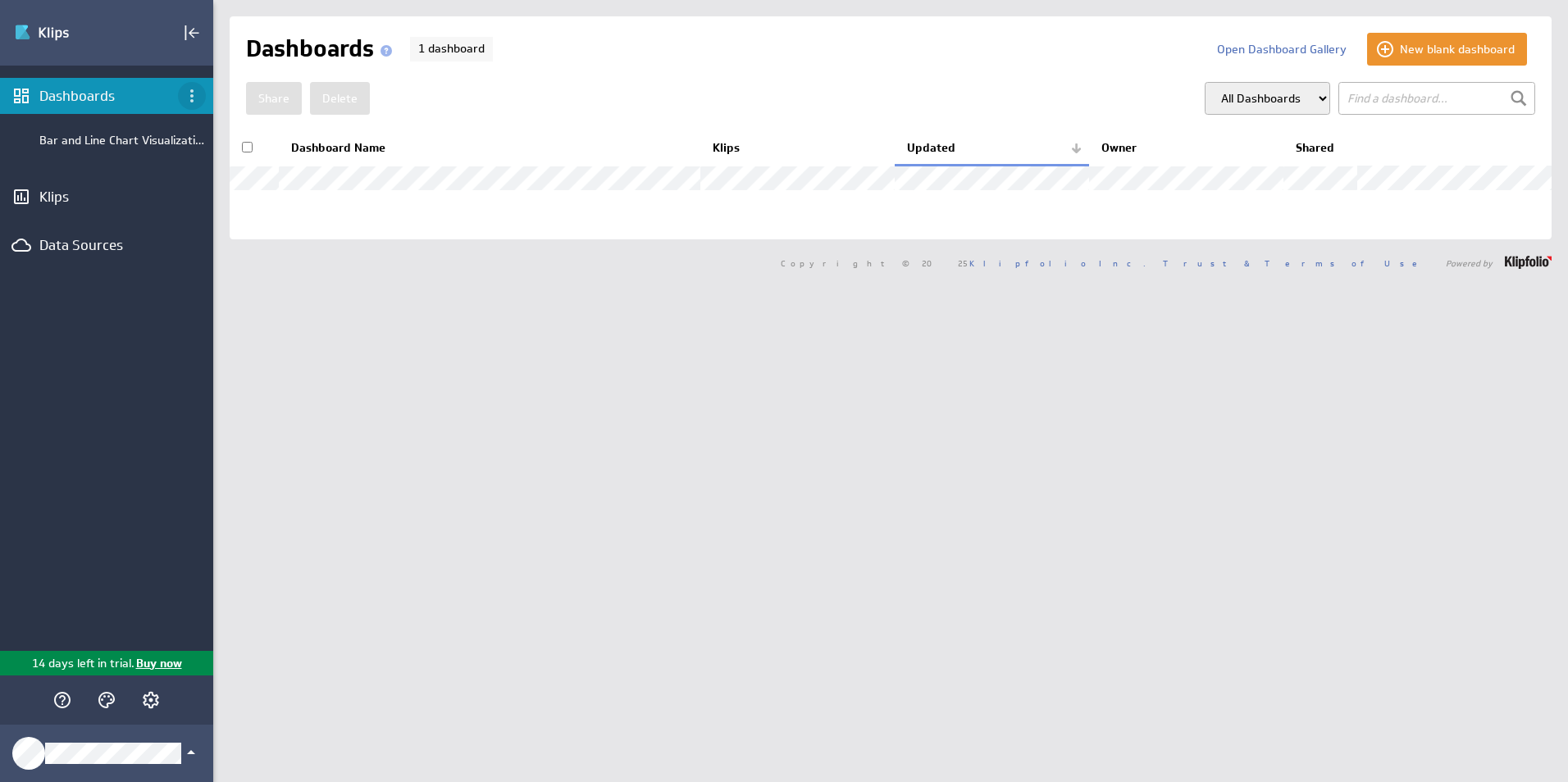
drag, startPoint x: 0, startPoint y: 0, endPoint x: 187, endPoint y: 96, distance: 210.2
click at [187, 96] on icon "Dashboard menu" at bounding box center [192, 96] width 20 height 20
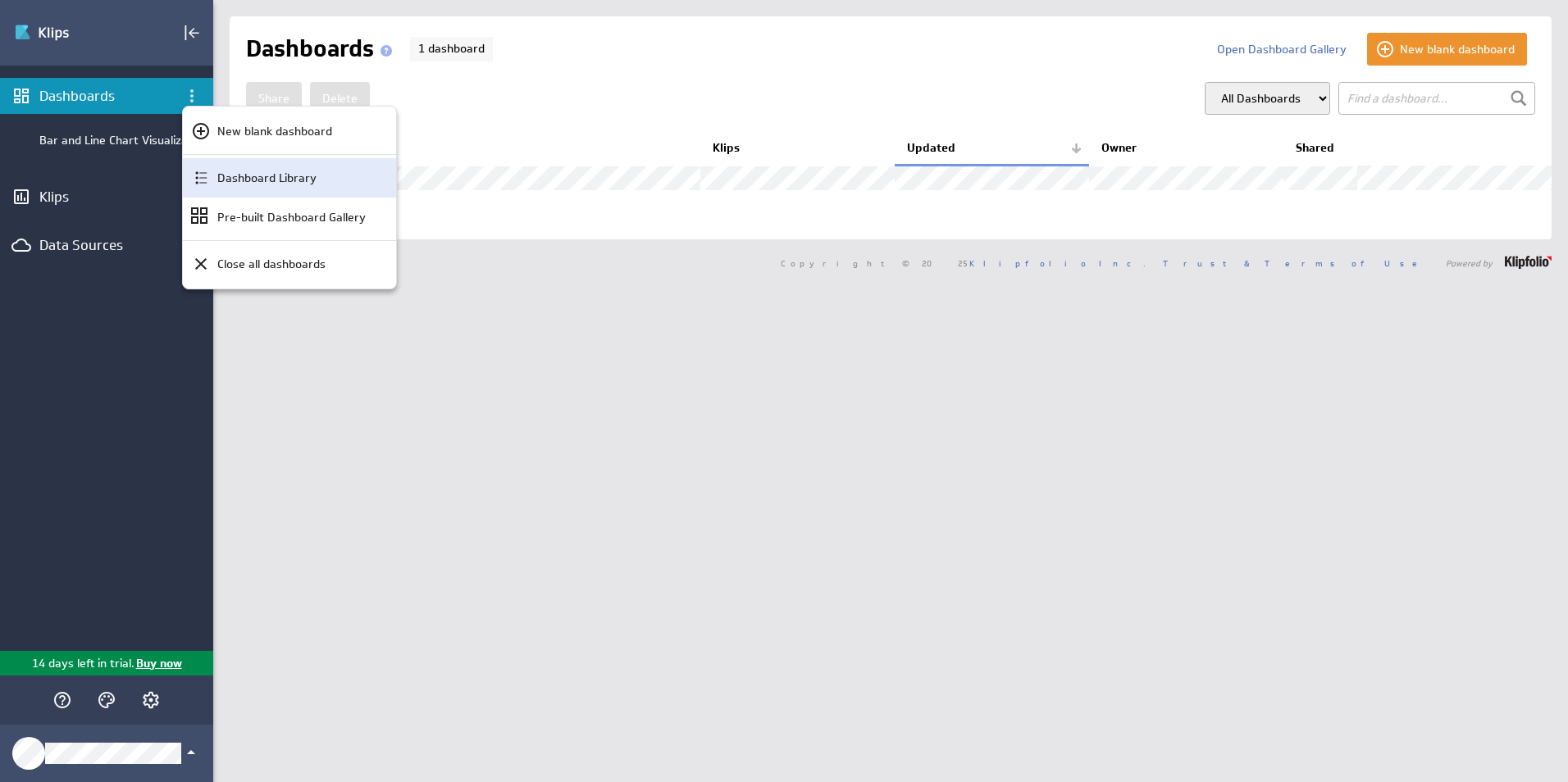
click at [272, 185] on p "Dashboard Library" at bounding box center [267, 178] width 99 height 17
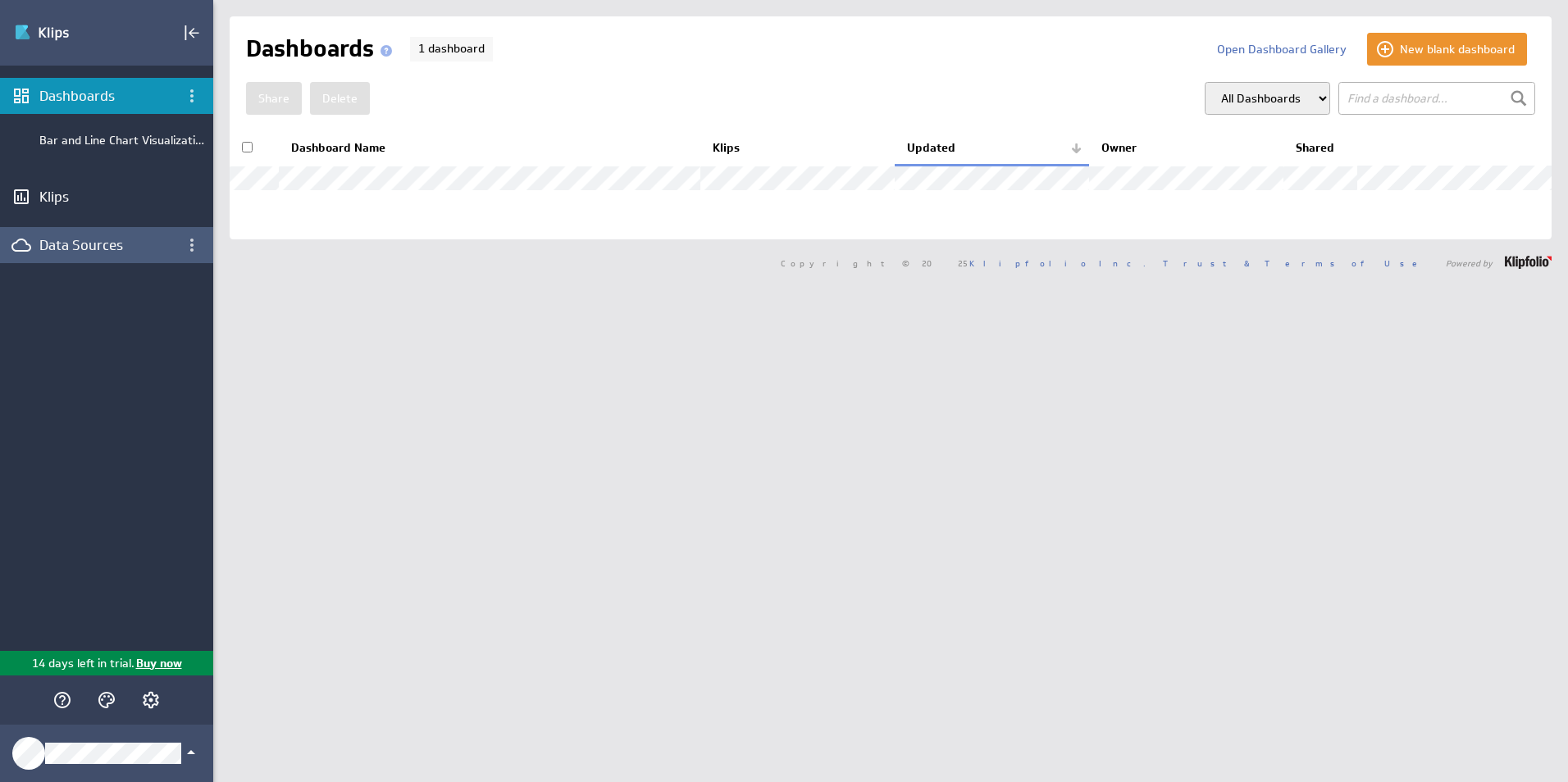
click at [130, 242] on div "Data Sources" at bounding box center [106, 245] width 134 height 18
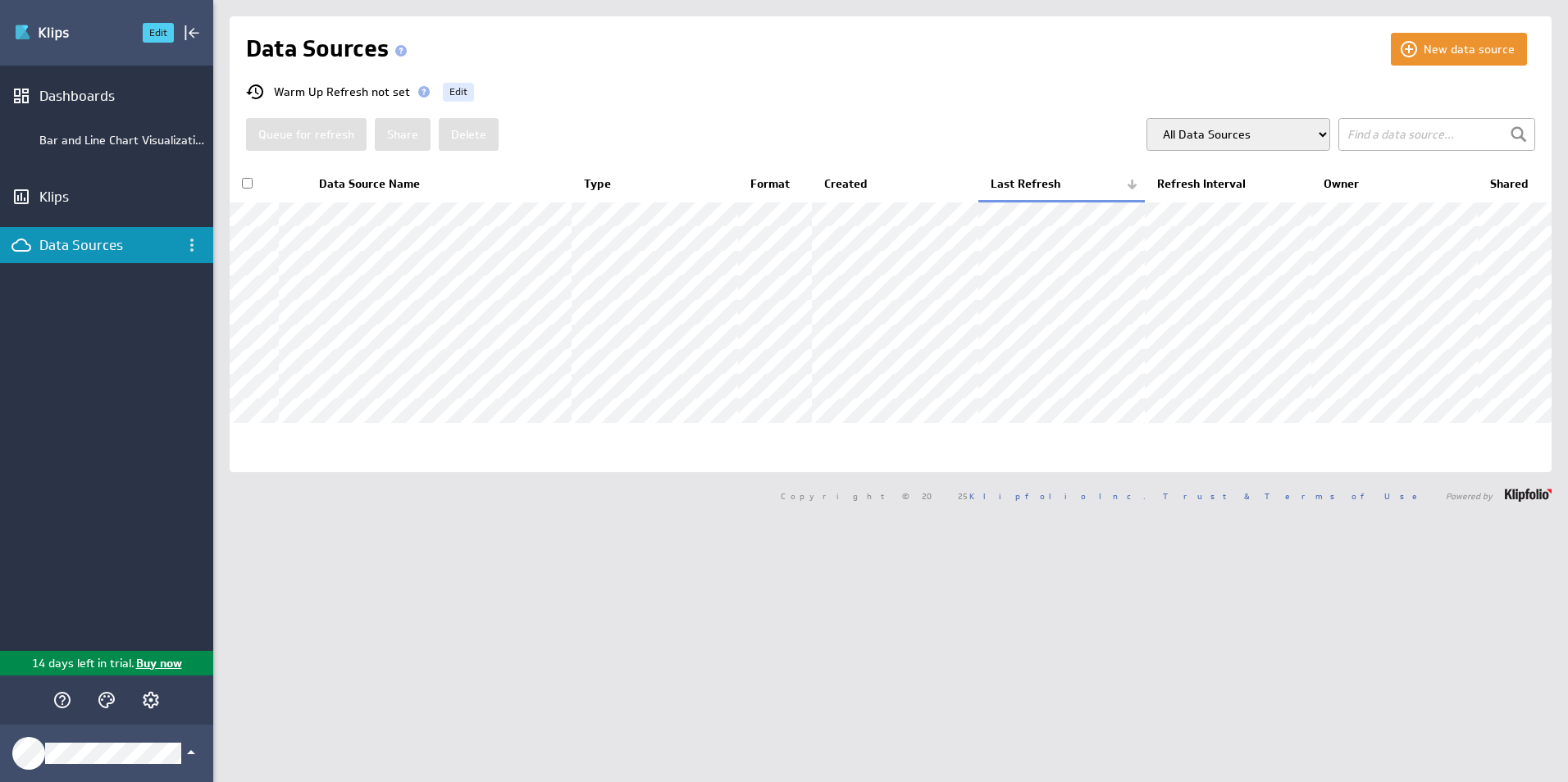
click at [63, 31] on img "Go to Dashboards" at bounding box center [72, 33] width 115 height 26
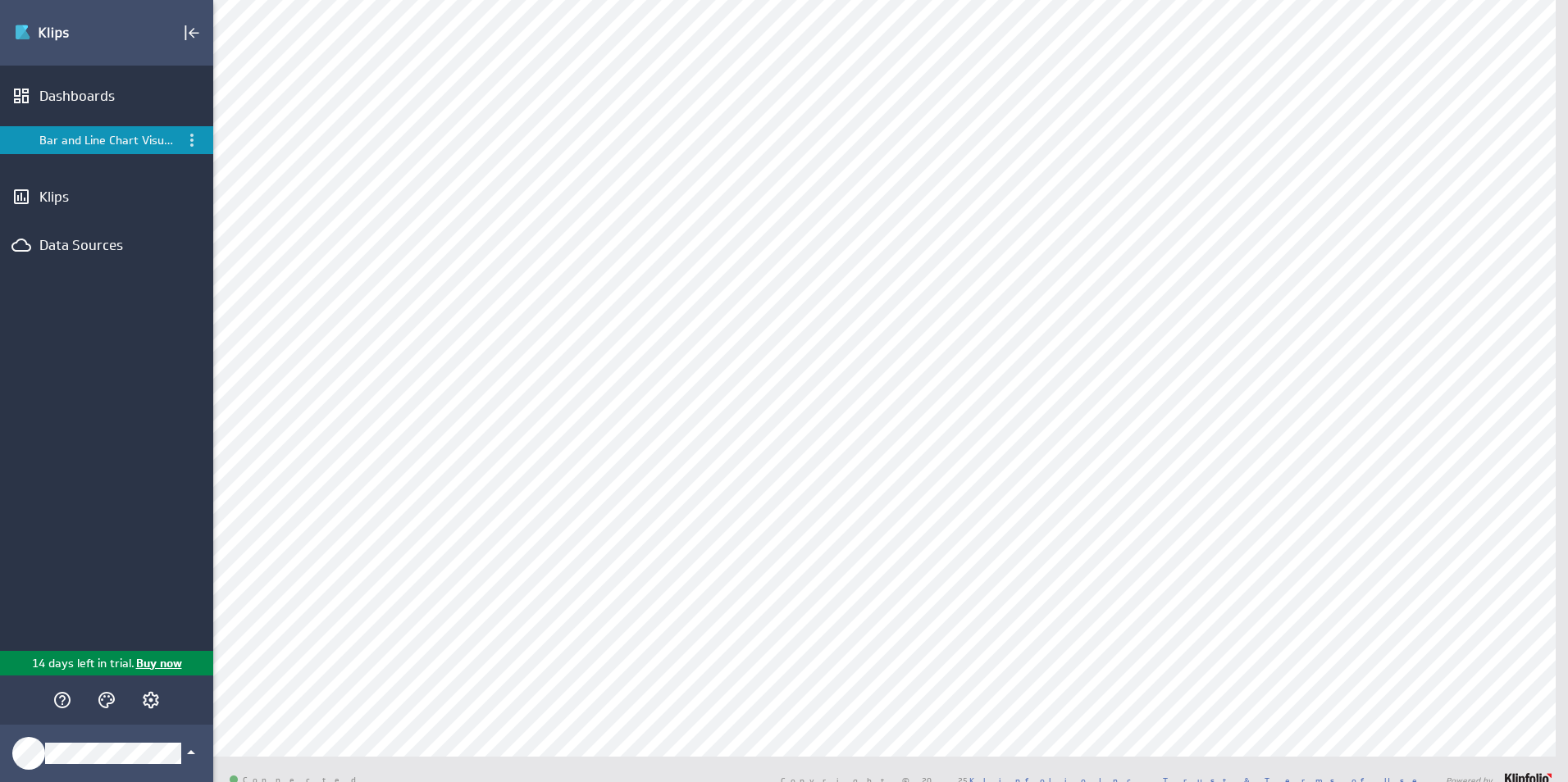
scroll to position [31, 0]
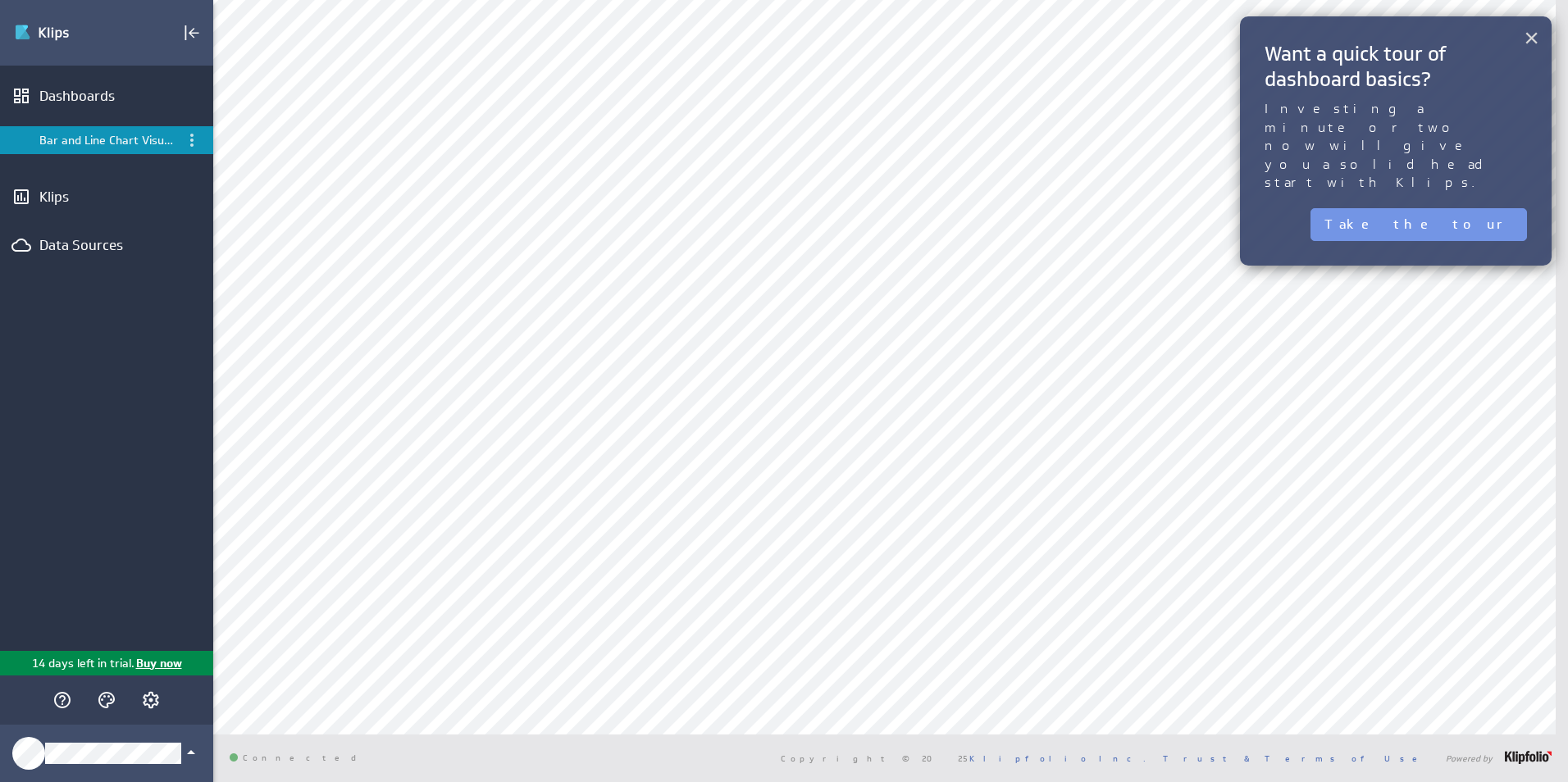
click at [1528, 38] on button "×" at bounding box center [1531, 37] width 16 height 33
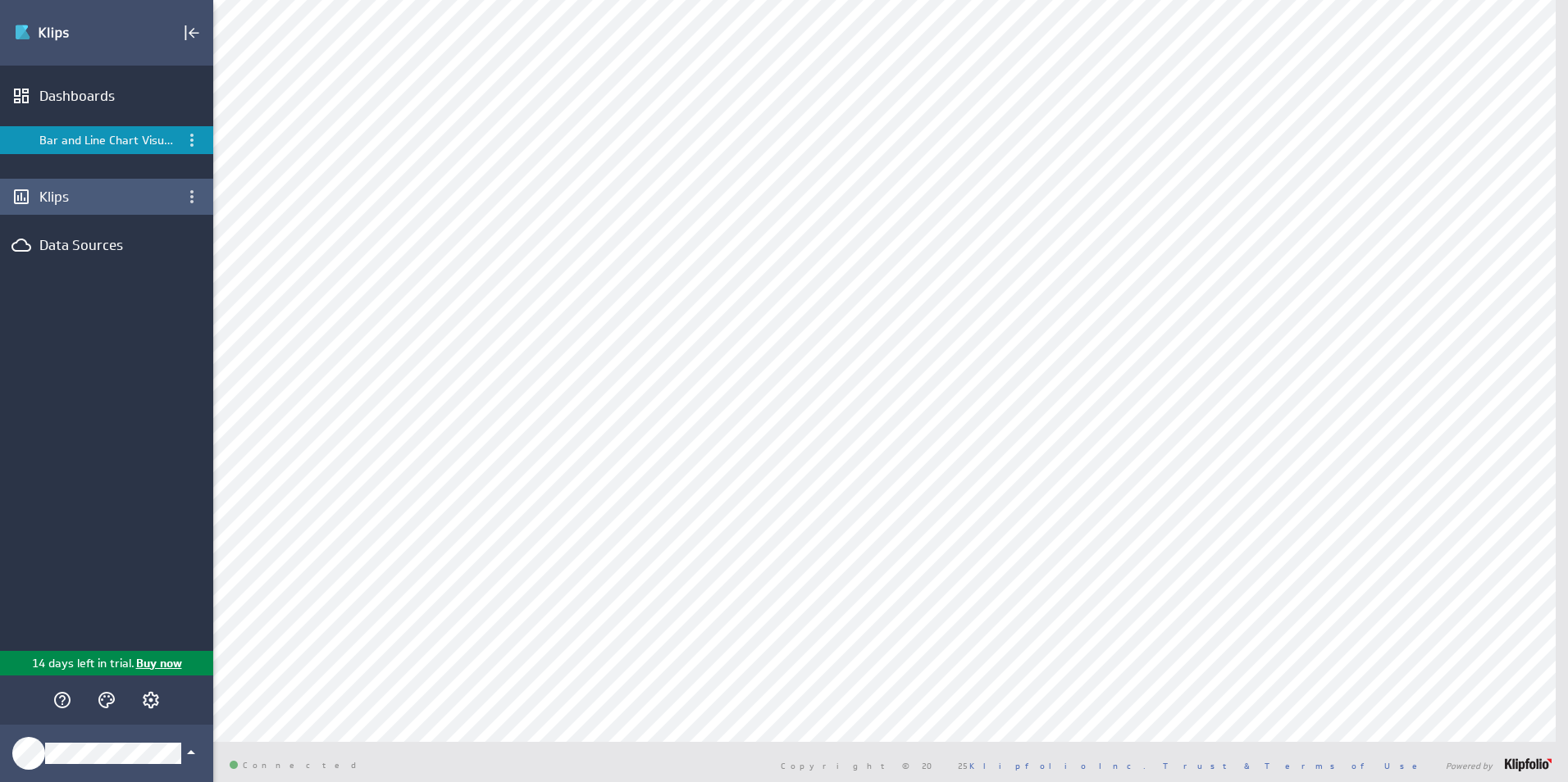
scroll to position [0, 0]
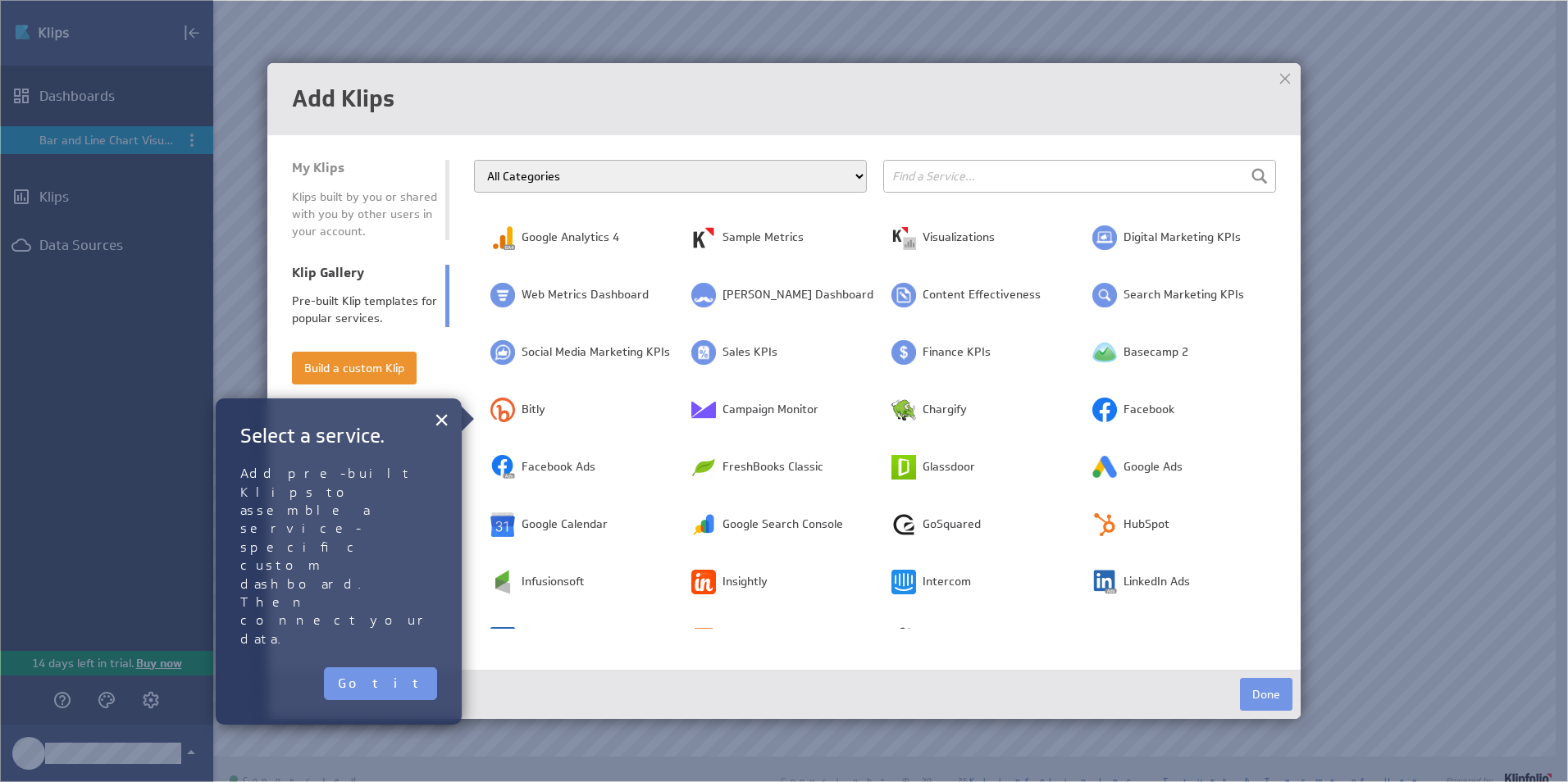
click at [1283, 81] on div at bounding box center [1285, 78] width 25 height 25
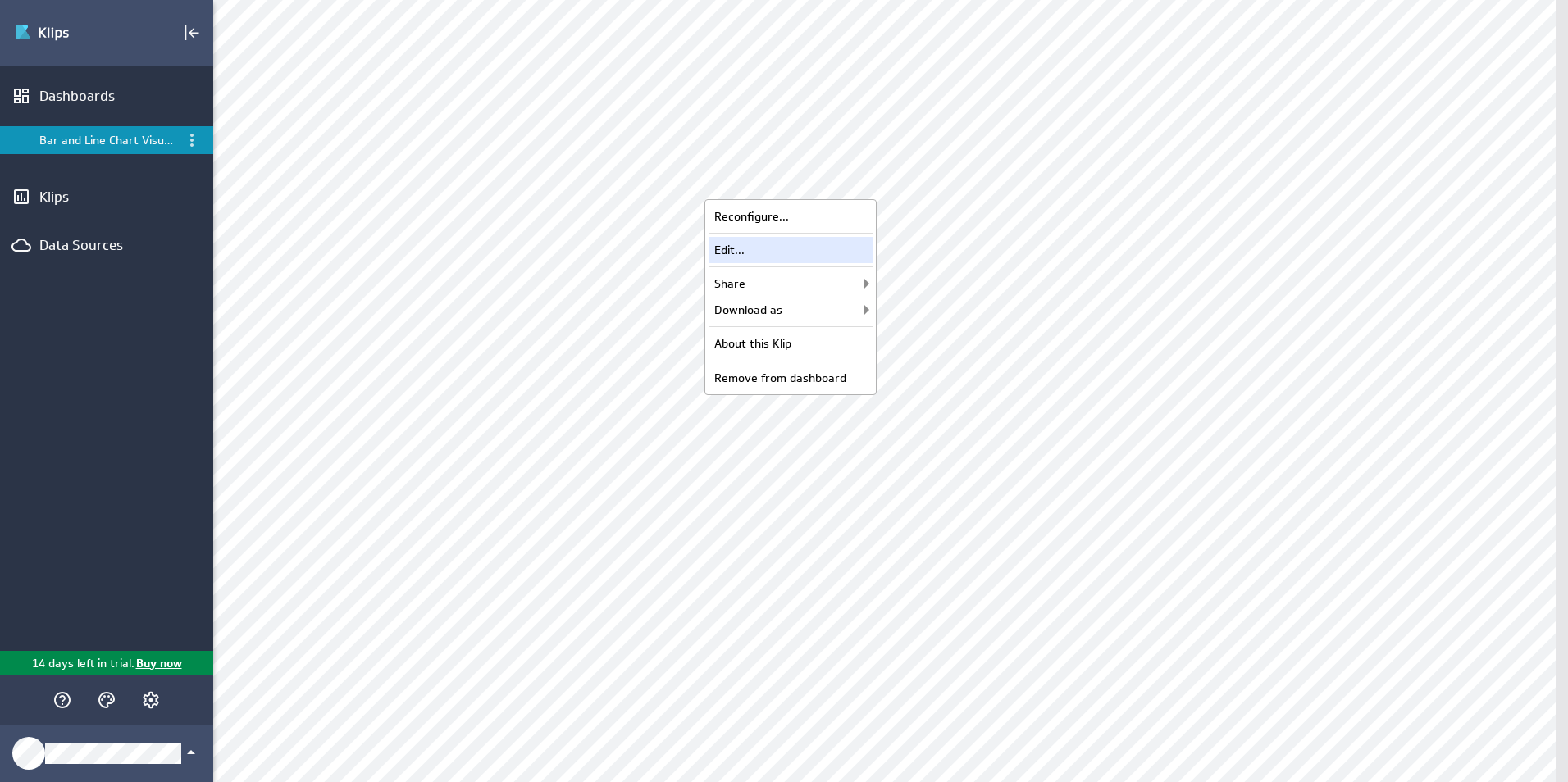
click at [778, 257] on div "Edit..." at bounding box center [790, 249] width 164 height 26
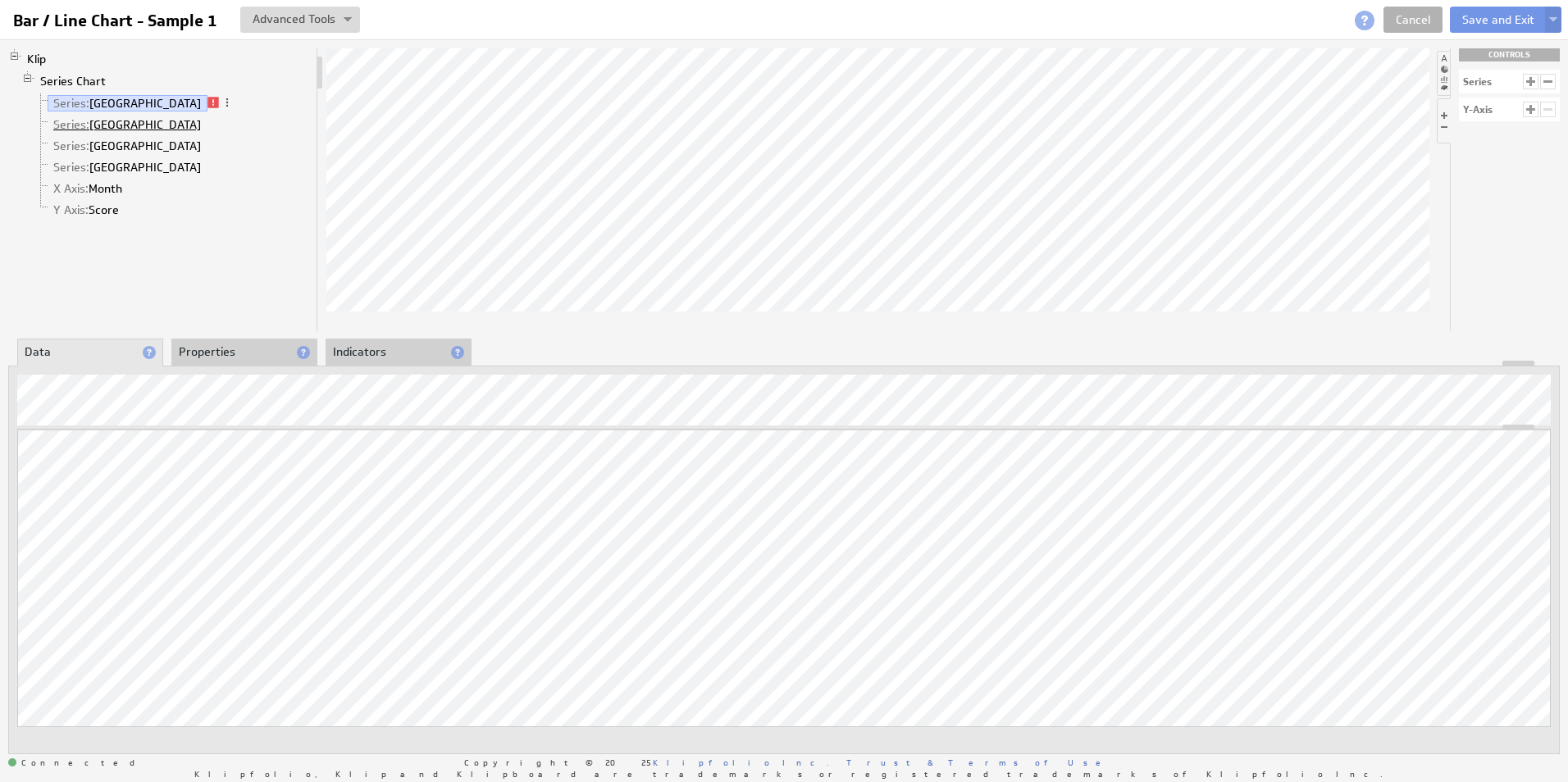
click at [128, 122] on link "Series: Toronto" at bounding box center [127, 124] width 160 height 17
click at [41, 22] on input "Bar / Line Chart - Sample 1" at bounding box center [118, 21] width 224 height 28
click at [214, 346] on li "Properties" at bounding box center [243, 353] width 146 height 28
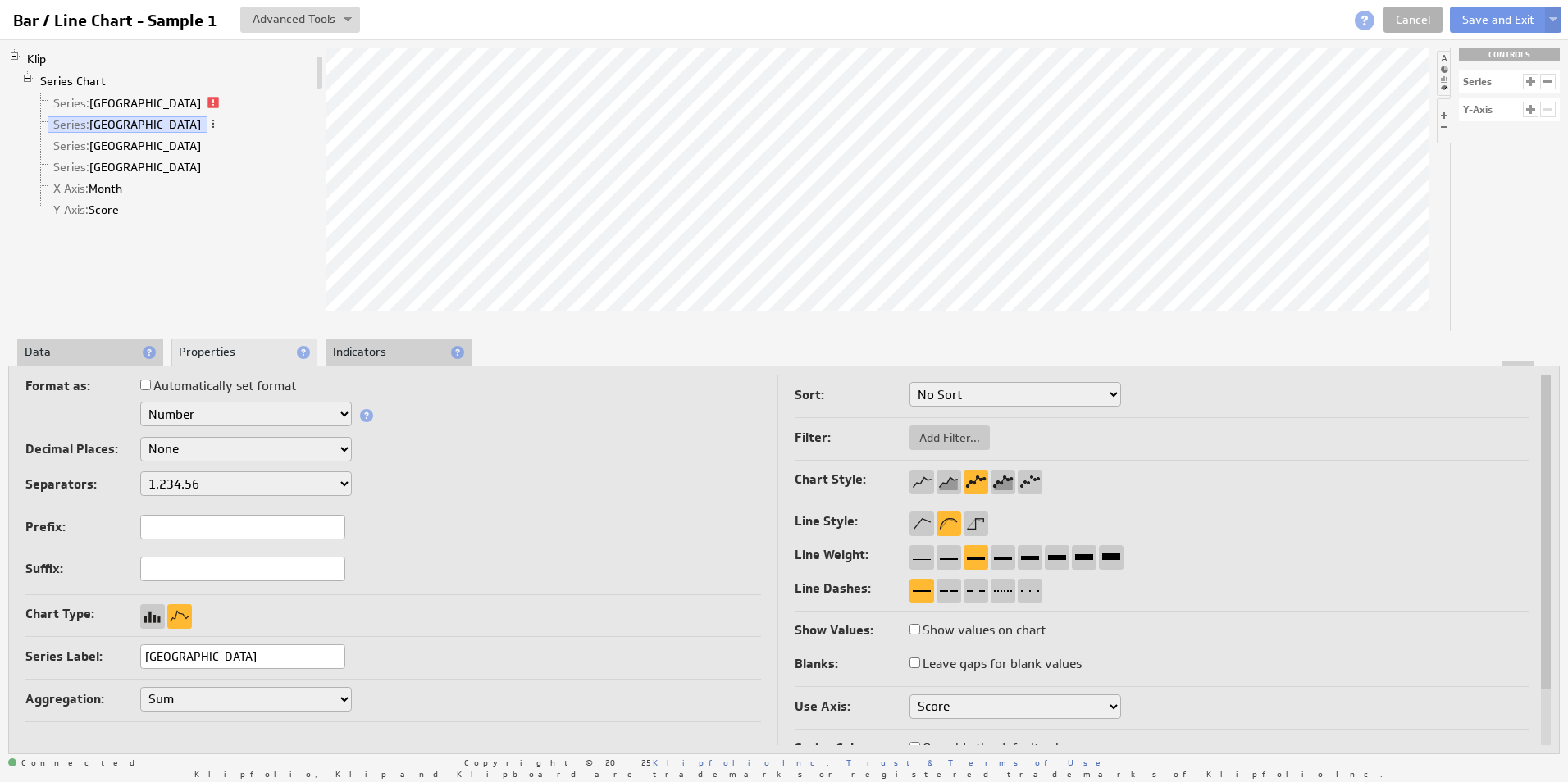
click at [105, 362] on div at bounding box center [783, 364] width 1549 height 6
click at [350, 350] on li "Indicators" at bounding box center [398, 353] width 146 height 28
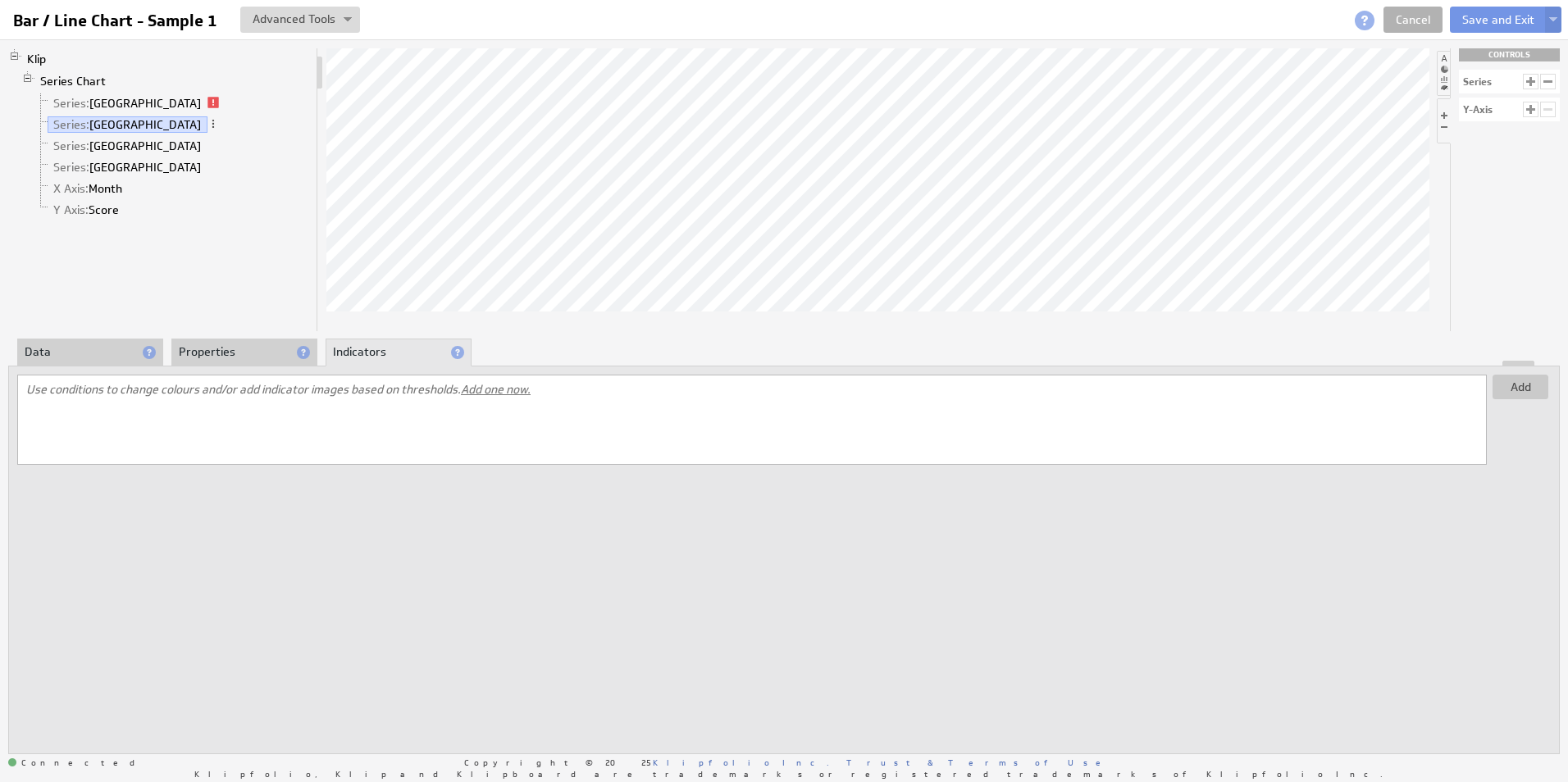
click at [96, 371] on div "Add Use conditions to change colours and/or add indicator images based on thres…" at bounding box center [783, 559] width 1551 height 389
click at [95, 359] on li "Data" at bounding box center [89, 353] width 146 height 28
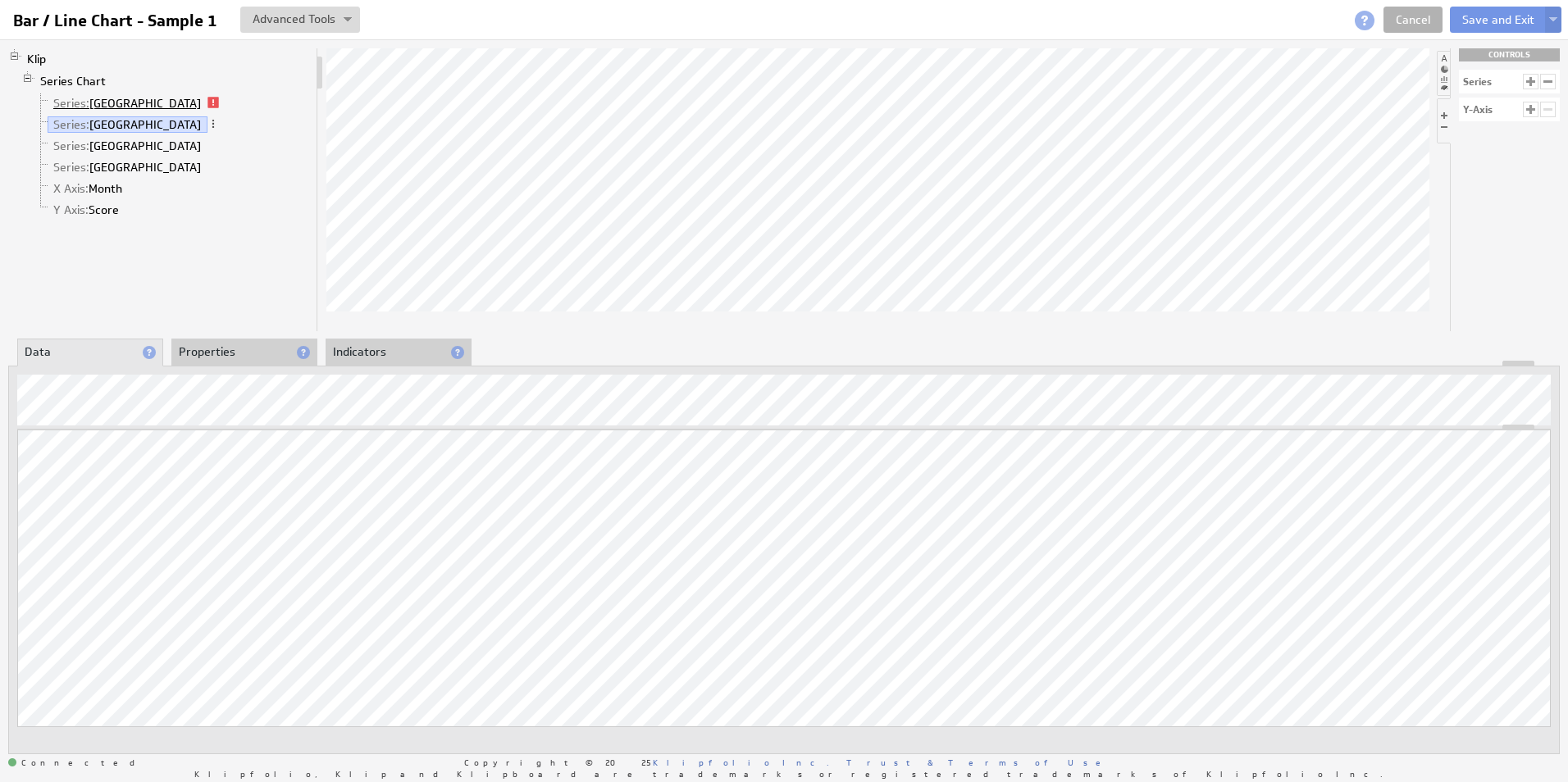
click at [128, 110] on link "Series: Vancouver" at bounding box center [127, 103] width 160 height 17
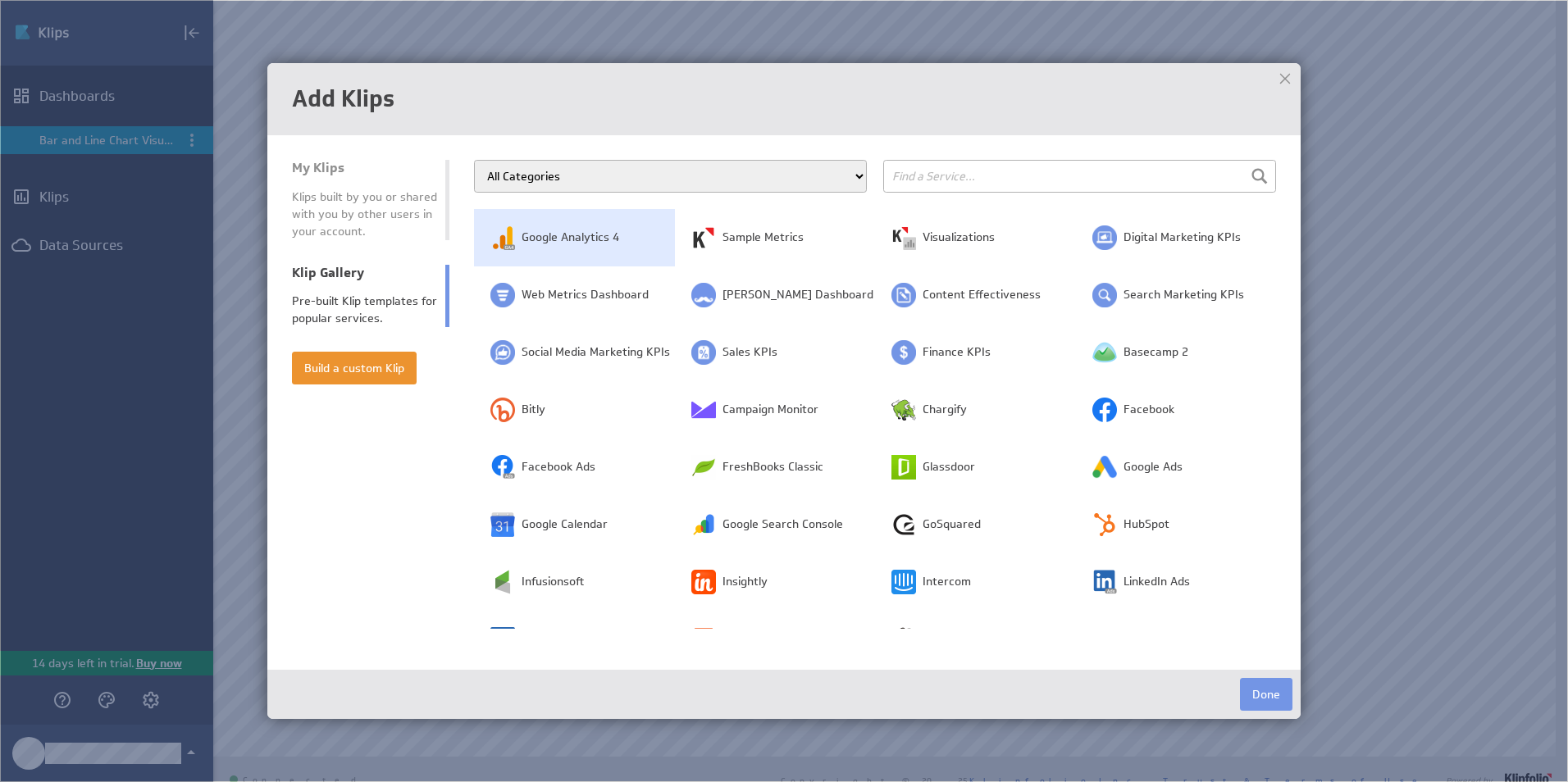
click at [591, 237] on span "Google Analytics 4" at bounding box center [570, 237] width 97 height 17
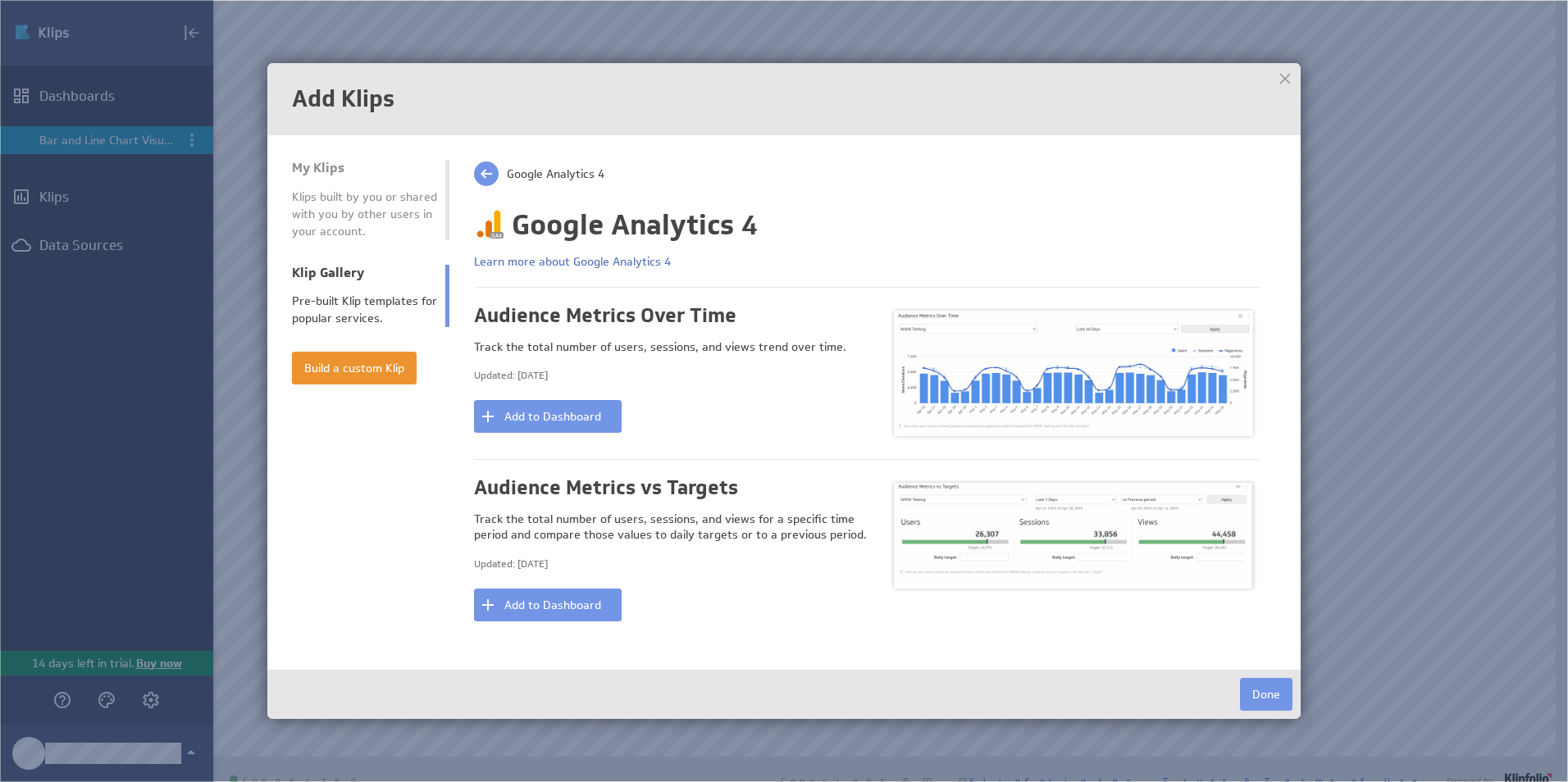
click at [527, 178] on span "Google Analytics 4" at bounding box center [555, 173] width 97 height 15
click at [474, 166] on span at bounding box center [486, 174] width 25 height 25
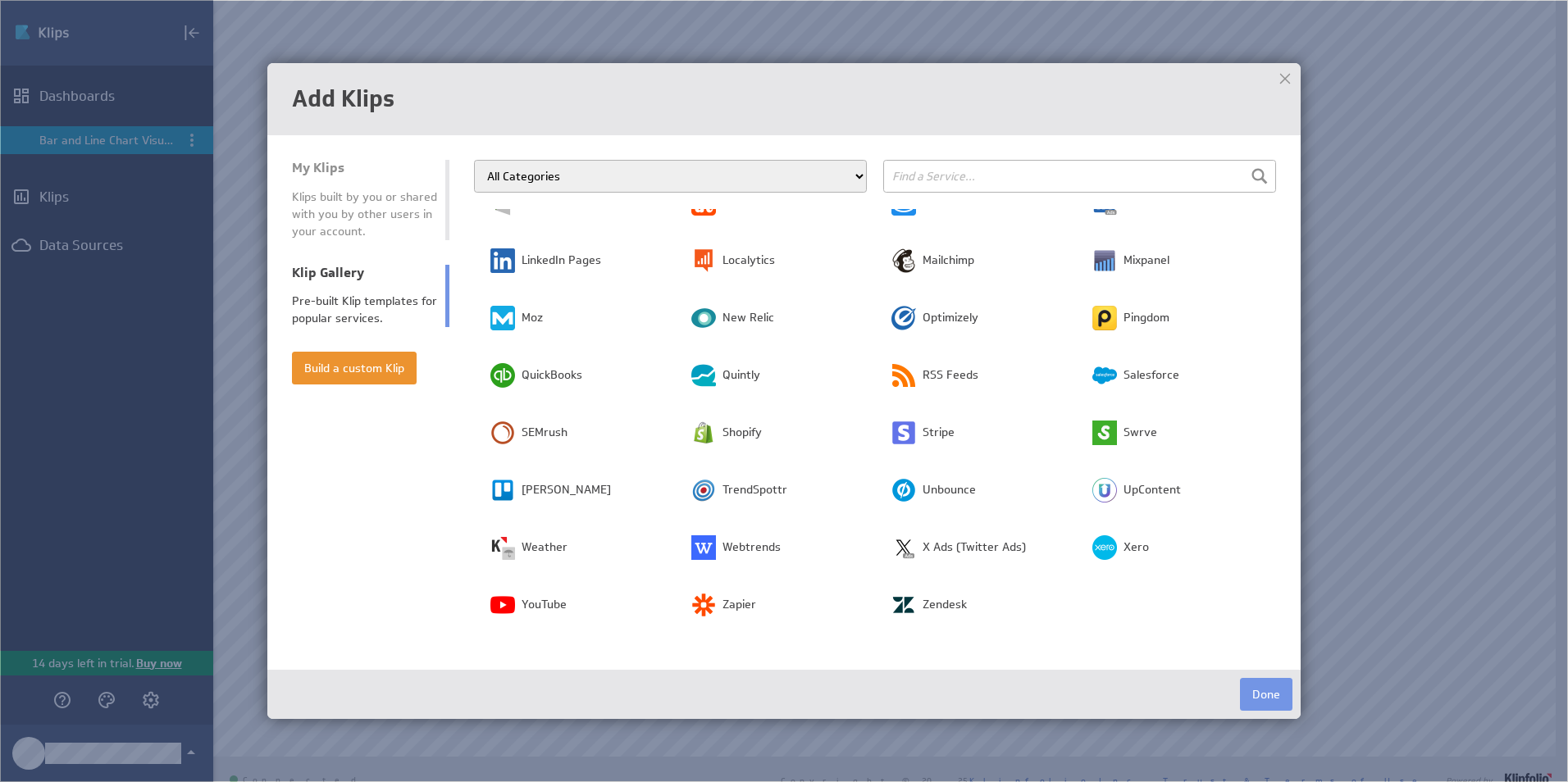
scroll to position [384, 0]
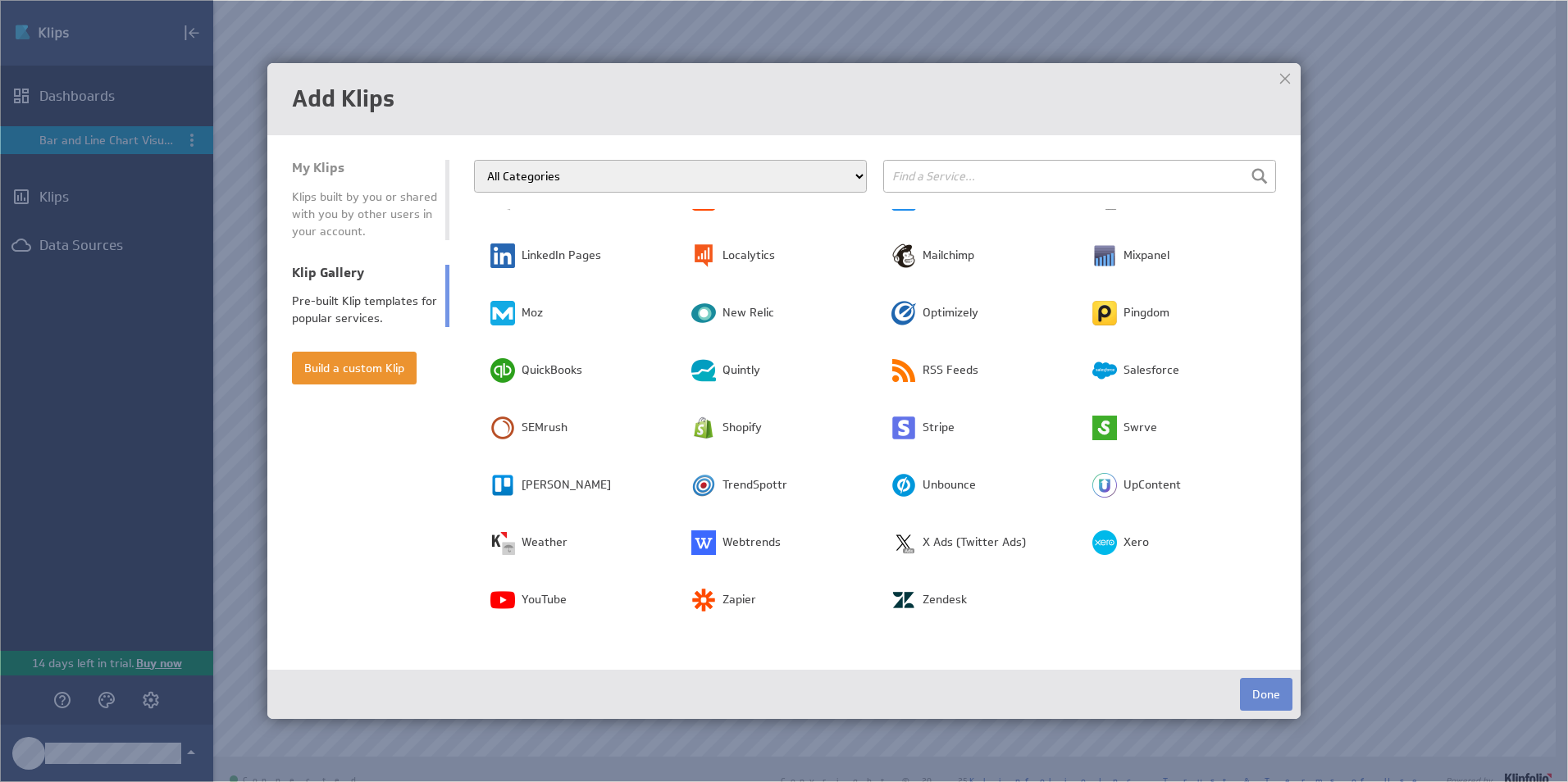
click at [1288, 695] on button "Done" at bounding box center [1266, 694] width 53 height 33
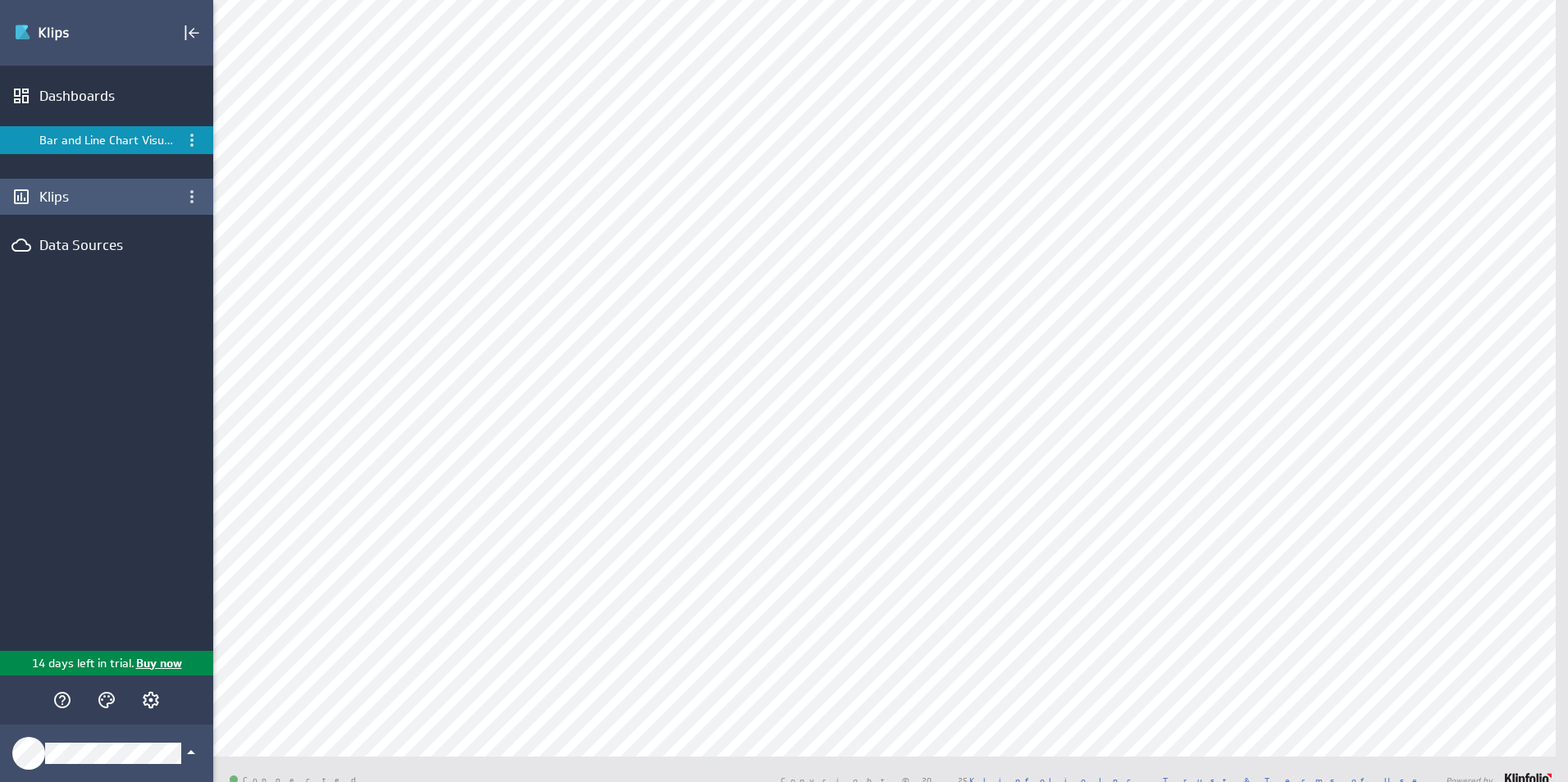
click at [106, 207] on div "Klips" at bounding box center [106, 197] width 214 height 36
